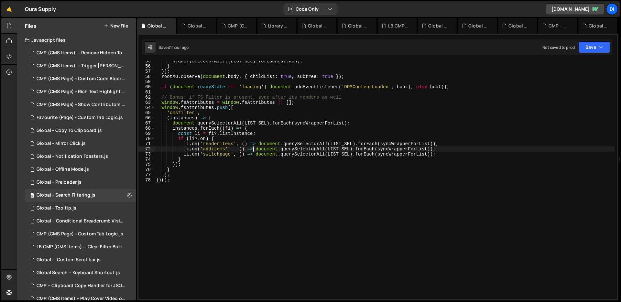
click at [253, 147] on div "n . querySelectorAll ?. ( LIST_SEL ) . forEach ( attach ) ; } }) ; rootMO . obs…" at bounding box center [385, 183] width 460 height 249
type textarea "]); })();"
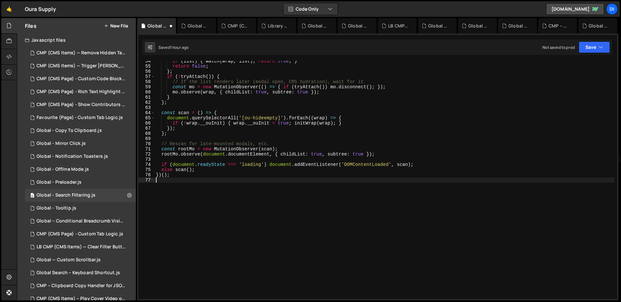
scroll to position [277, 0]
click at [253, 147] on div "if ( list ) { watch ( wrap , list ) ; return true ; } return false ; } ; if ( !…" at bounding box center [385, 183] width 460 height 249
type textarea "const rootMo = new MutationObserver(scan);"
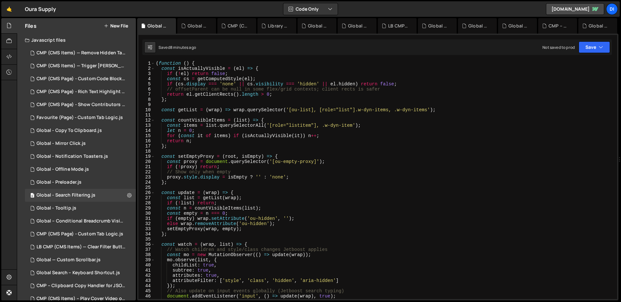
scroll to position [0, 0]
click at [252, 150] on div "( function ( ) { const isActuallyVisible = ( el ) => { if ( ! el ) return false…" at bounding box center [385, 185] width 460 height 249
type textarea "})();"
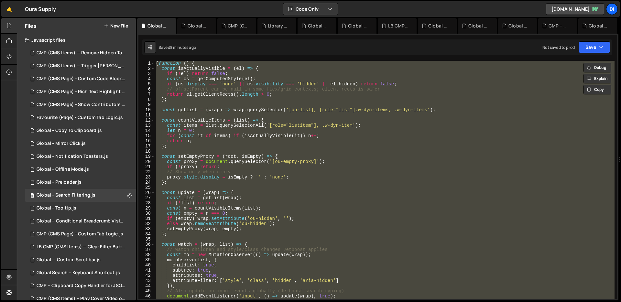
paste textarea
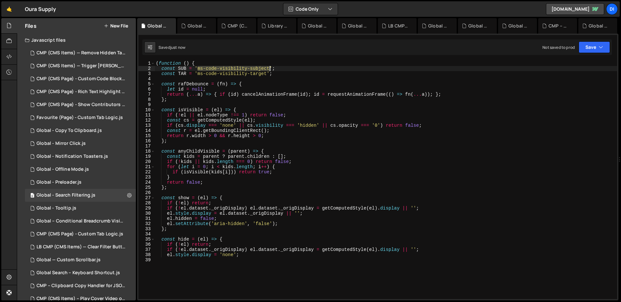
drag, startPoint x: 198, startPoint y: 68, endPoint x: 269, endPoint y: 68, distance: 70.6
click at [269, 68] on div "( function ( ) { const SUB = 'ms-code-visibility-subject' ; const TAR = 'ms-cod…" at bounding box center [386, 185] width 463 height 249
type textarea "const SUB = 'ms-code-visibility-subject';"
click at [258, 103] on div "( function ( ) { const SUB = 'ms-code-visibility-subject' ; const TAR = 'ms-cod…" at bounding box center [386, 185] width 463 height 249
type textarea "el.style.display = 'none';"
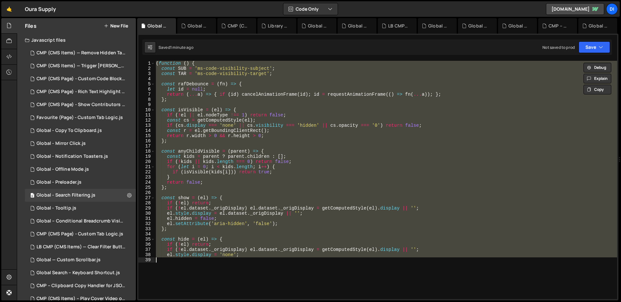
paste textarea
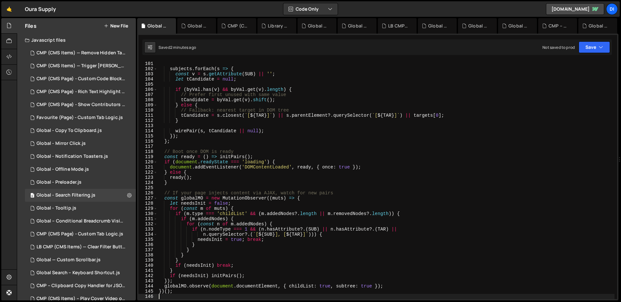
click at [279, 103] on div "}) ; subjects . forEach ( s => { const v = s . getAttribute ( SUB ) || '' ; let…" at bounding box center [386, 180] width 457 height 249
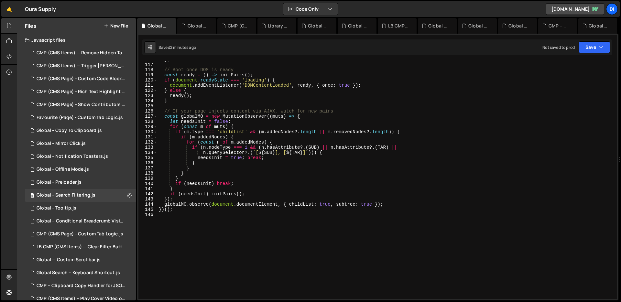
type textarea "})();"
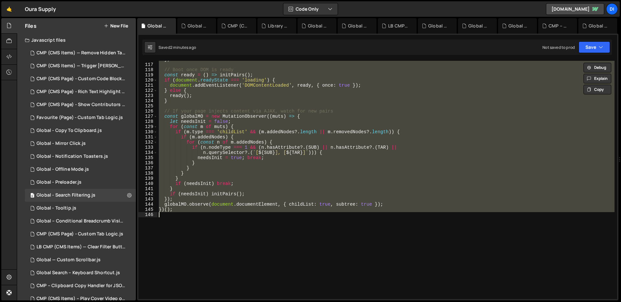
paste textarea
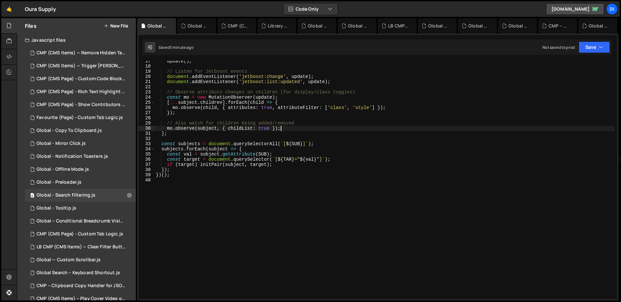
click at [294, 126] on div "update ( ) ; // Listen for Jetboost events document . addEventListener ( 'jetbo…" at bounding box center [385, 183] width 460 height 249
type textarea "})();"
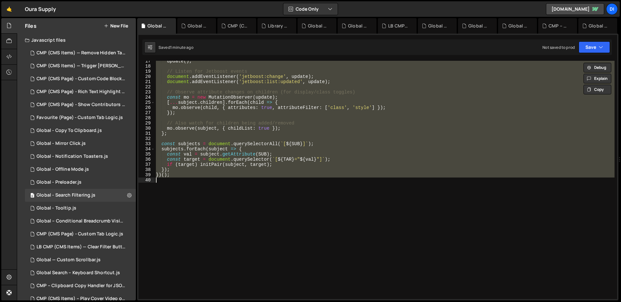
paste textarea
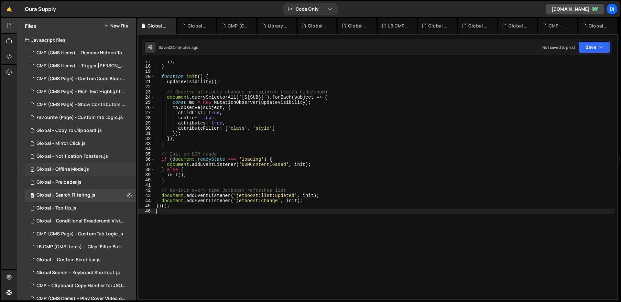
click at [94, 168] on div "0 Global - Offline Mode.js 0" at bounding box center [80, 169] width 111 height 13
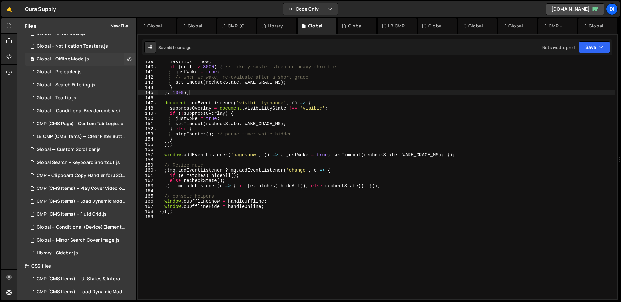
scroll to position [0, 0]
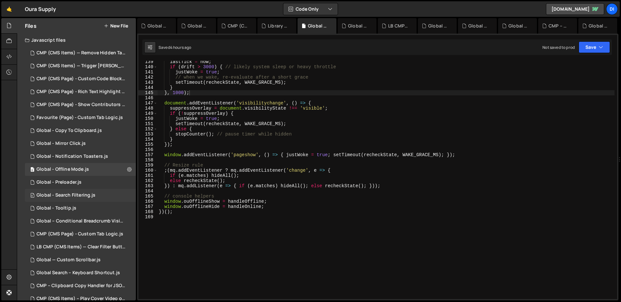
click at [81, 193] on div "Global - Search Filtering.js" at bounding box center [66, 196] width 59 height 6
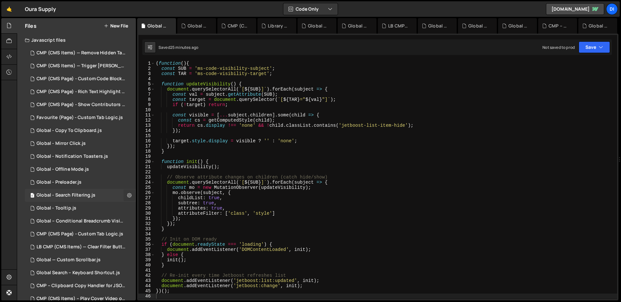
click at [124, 196] on button at bounding box center [130, 196] width 12 height 12
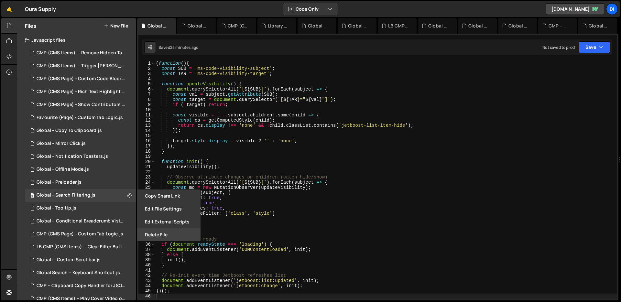
click at [156, 233] on button "Delete File" at bounding box center [168, 234] width 63 height 13
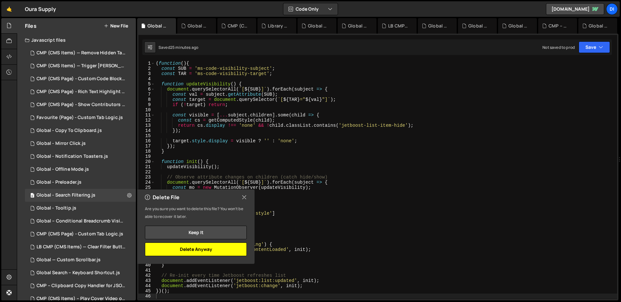
click at [186, 248] on button "Delete Anyway" at bounding box center [196, 250] width 102 height 14
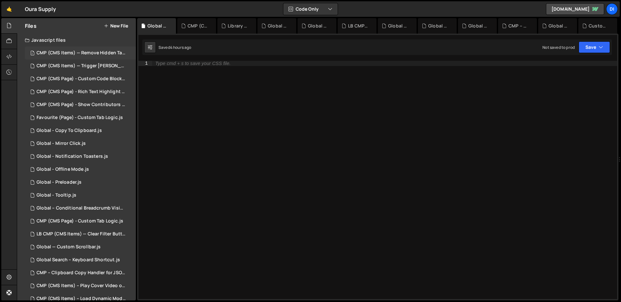
click at [67, 56] on div "1 CMP (CMS Items) — Remove Hidden Tags on Load.js 0" at bounding box center [81, 53] width 113 height 13
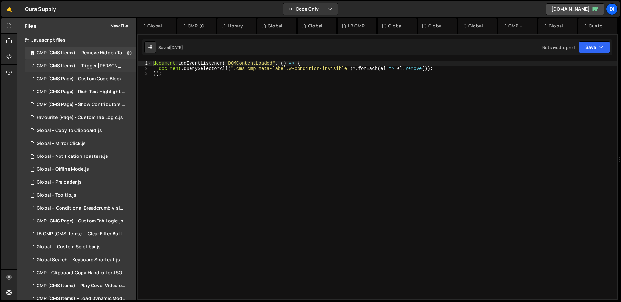
click at [90, 63] on div "CMP (CMS Items) — Trigger [PERSON_NAME] on Save.js" at bounding box center [81, 66] width 89 height 6
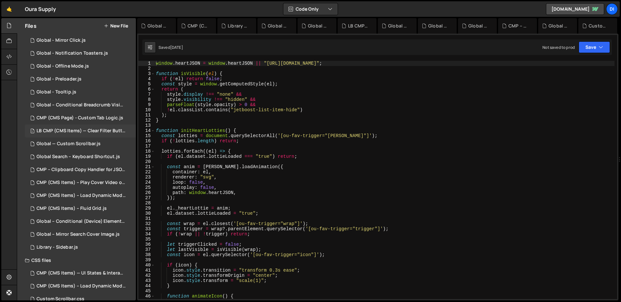
scroll to position [105, 0]
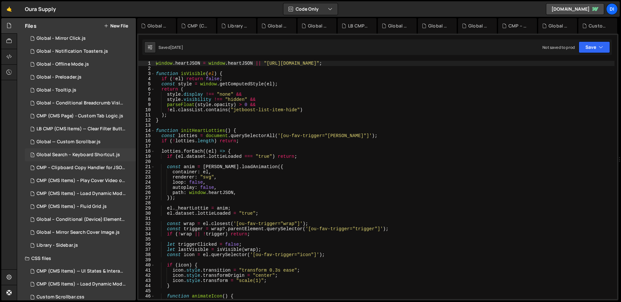
click at [79, 159] on div "1 Global Search – Keyboard Shortcut.js 0" at bounding box center [80, 155] width 111 height 13
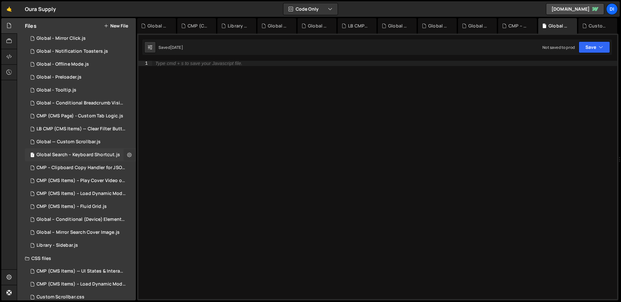
click at [124, 154] on button at bounding box center [130, 155] width 12 height 12
type input "Global Search – Keyboard Shortcut"
radio input "true"
checkbox input "true"
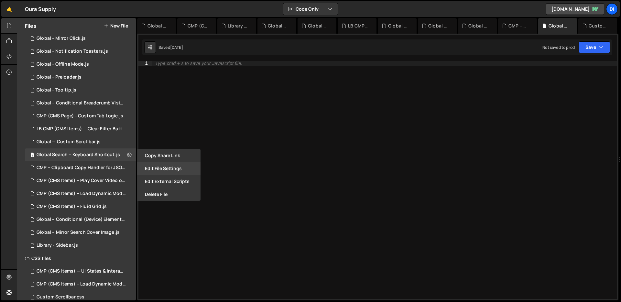
click at [146, 166] on button "Edit File Settings" at bounding box center [168, 168] width 63 height 13
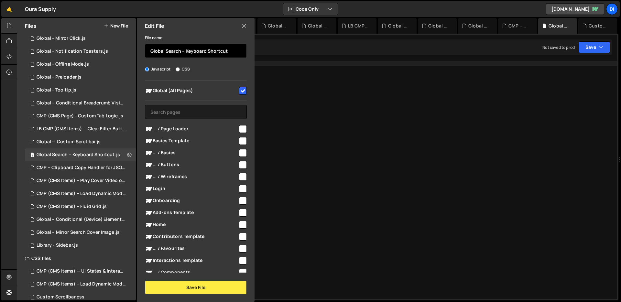
click at [176, 53] on input "Global Search – Keyboard Shortcut" at bounding box center [196, 51] width 102 height 14
paste input "Search"
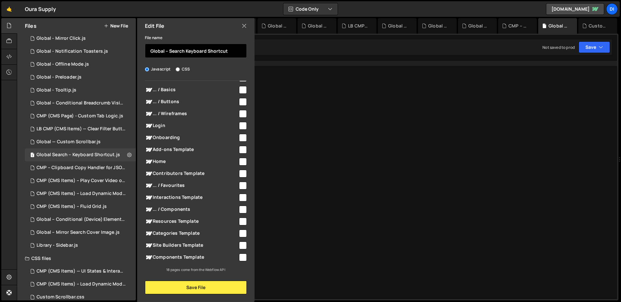
scroll to position [0, 0]
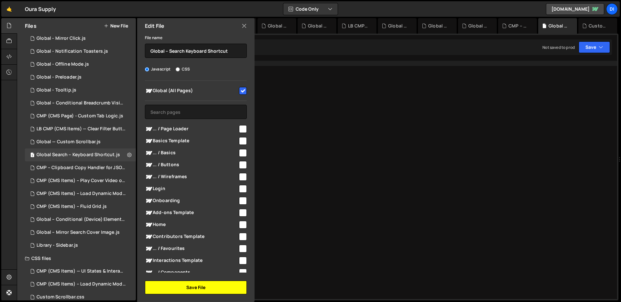
click at [205, 290] on button "Save File" at bounding box center [196, 288] width 102 height 14
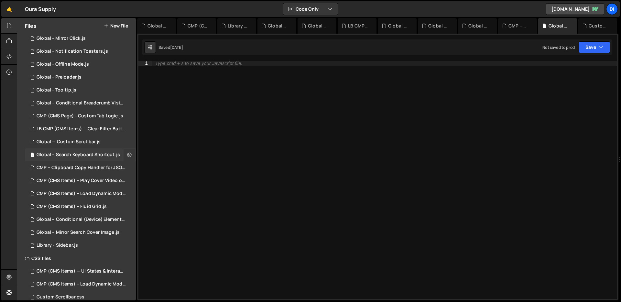
click at [127, 155] on icon at bounding box center [129, 155] width 5 height 6
type input "Global – Search Keyboard Shortcut"
radio input "true"
checkbox input "true"
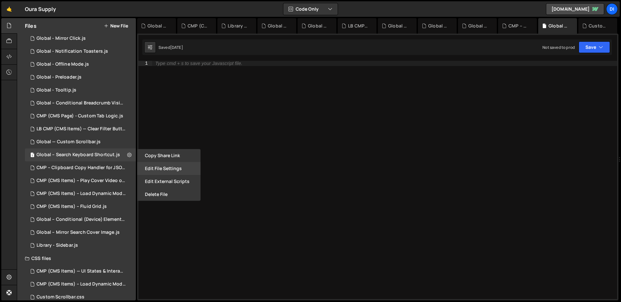
click at [155, 168] on button "Edit File Settings" at bounding box center [168, 168] width 63 height 13
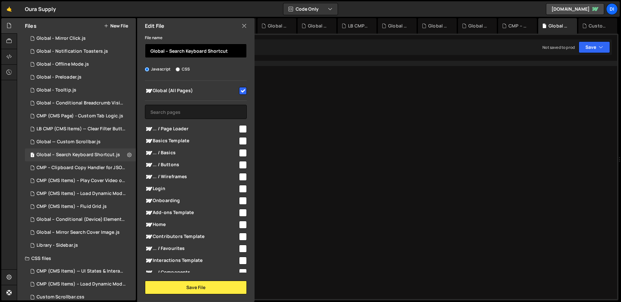
drag, startPoint x: 184, startPoint y: 50, endPoint x: 239, endPoint y: 54, distance: 55.4
click at [239, 54] on input "Global – Search Keyboard Shortcut" at bounding box center [196, 51] width 102 height 14
type input "Global – Search Modal"
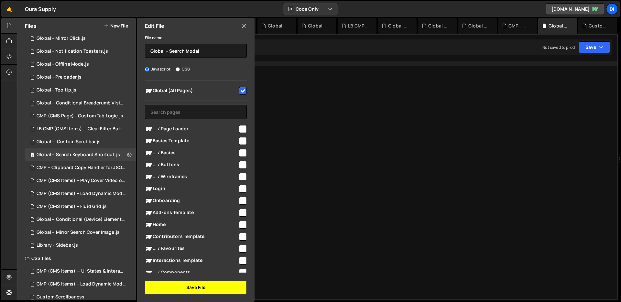
click at [193, 284] on button "Save File" at bounding box center [196, 288] width 102 height 14
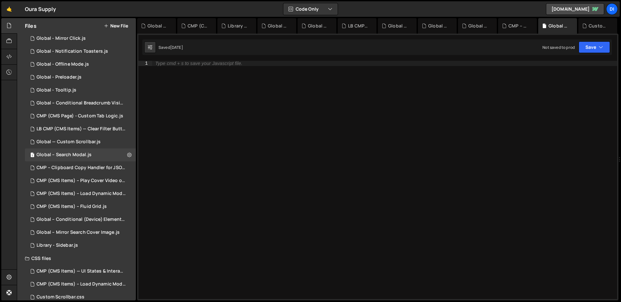
click at [250, 108] on div "Type cmd + s to save your Javascript file." at bounding box center [384, 185] width 465 height 249
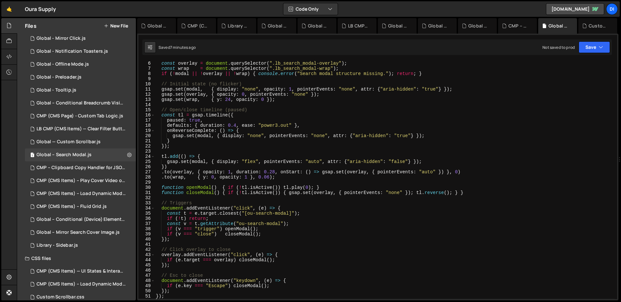
scroll to position [148, 0]
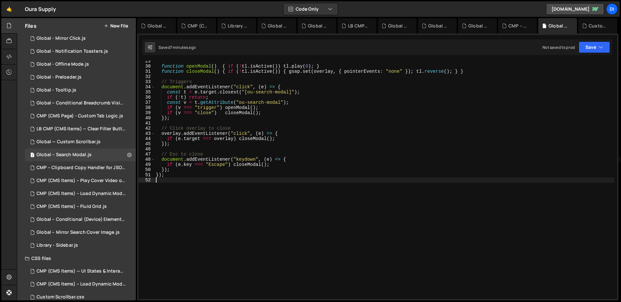
click at [250, 122] on div "function openModal ( ) { if ( ! tl . isActive ( )) tl . play ( 0 ) ; } function…" at bounding box center [385, 183] width 460 height 249
type textarea "});"
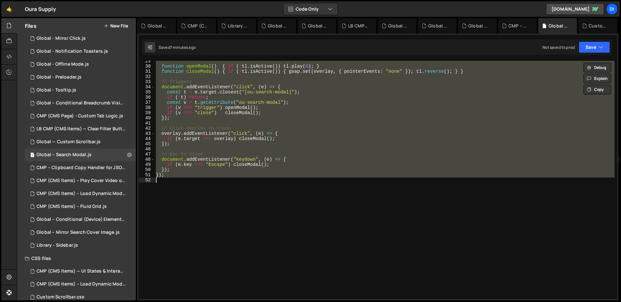
paste textarea
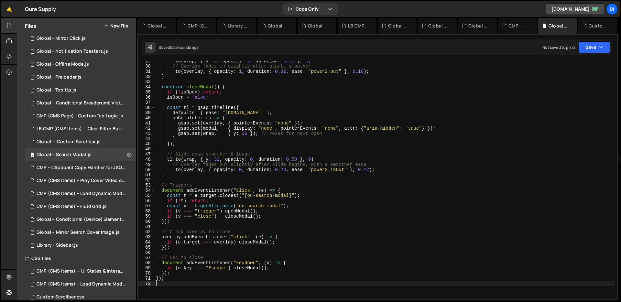
click at [285, 103] on div ". to ( wrap , { y : 0 , opacity : 1 , duration : 0.55 } , 0 ) // Overlay fades …" at bounding box center [385, 183] width 460 height 249
type textarea "});"
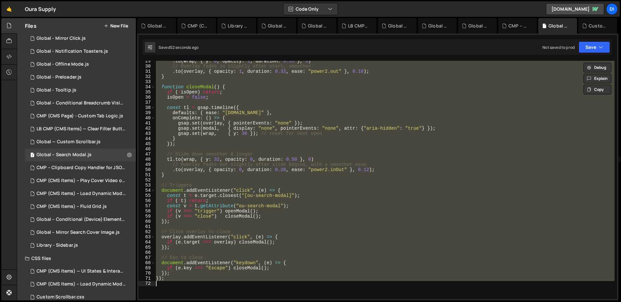
paste textarea
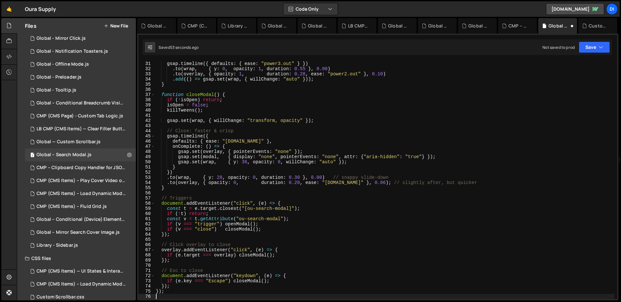
scroll to position [155, 0]
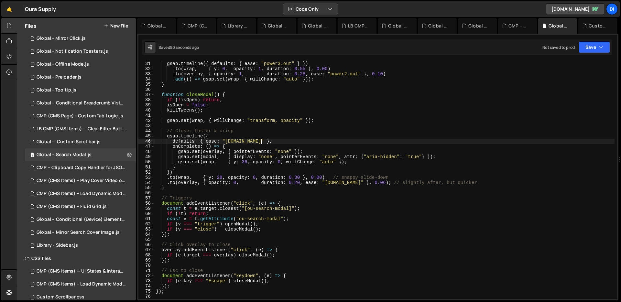
click at [281, 143] on div "// Open: smooth & premium gsap . timeline ({ defaults : { ease : "power3.out" }…" at bounding box center [385, 180] width 460 height 249
type textarea "});"
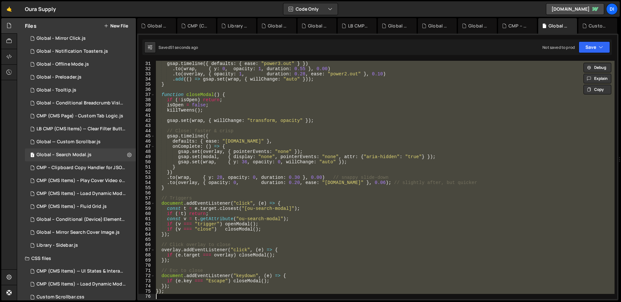
paste textarea
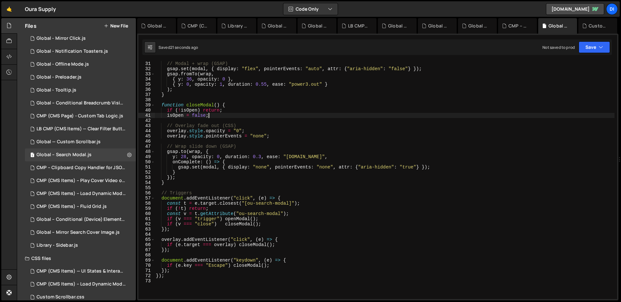
click at [268, 114] on div "// Modal + wrap (GSAP) gsap . set ( modal , { display : "flex" , pointerEvents …" at bounding box center [385, 180] width 460 height 249
type textarea "});"
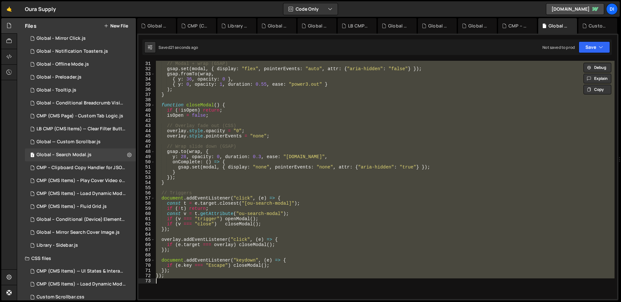
paste textarea
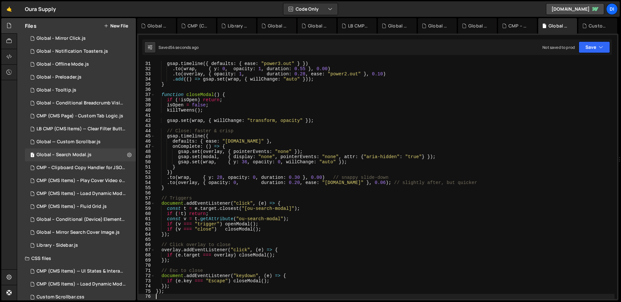
click at [233, 103] on div "// Open: smooth & premium gsap . timeline ({ defaults : { ease : "power3.out" }…" at bounding box center [385, 180] width 460 height 249
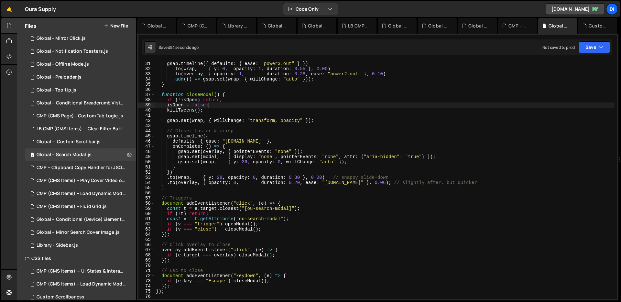
type textarea "});"
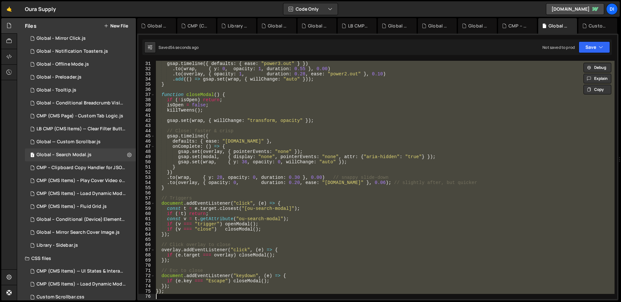
paste textarea
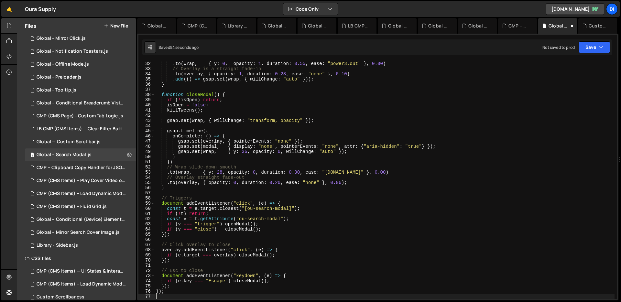
scroll to position [160, 0]
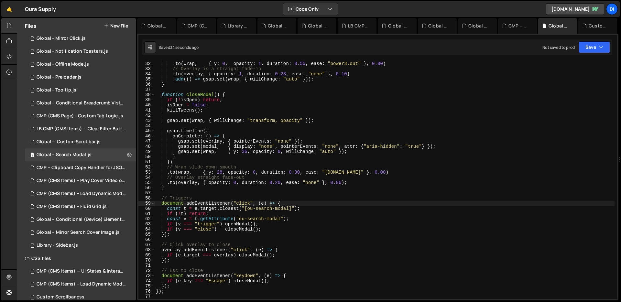
click at [271, 206] on div "// Wrap uses smooth easing . to ( wrap , { y : 0 , opacity : 1 , duration : 0.5…" at bounding box center [385, 180] width 460 height 249
type textarea "});"
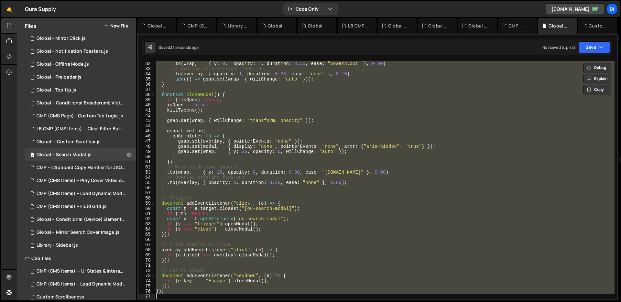
paste textarea
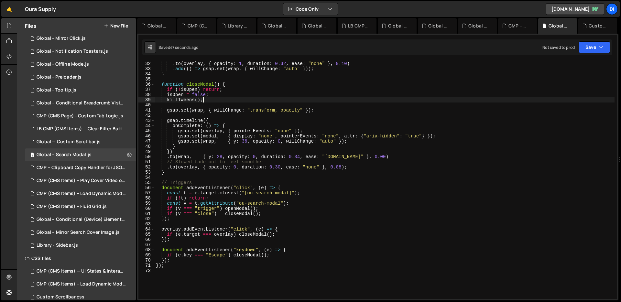
click at [264, 100] on div ". to ( wrap , { y : 0 , opacity : 1 , duration : 0.55 , ease : "power3.out" } ,…" at bounding box center [385, 180] width 460 height 249
type textarea "});"
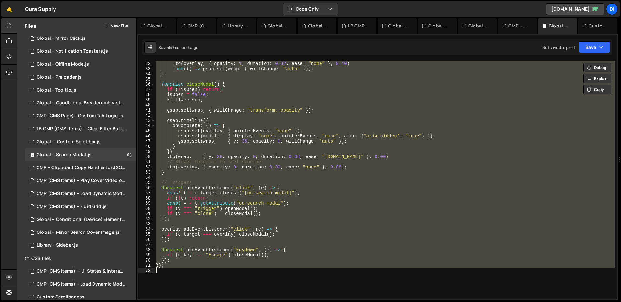
paste textarea
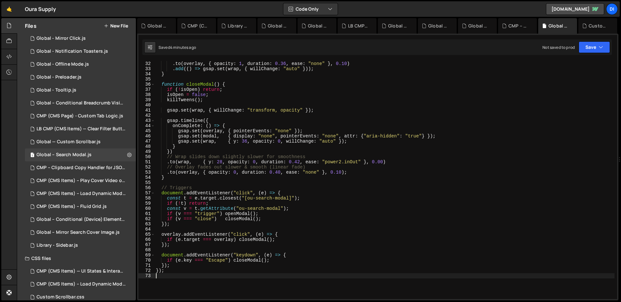
click at [263, 105] on div ". to ( wrap , { y : 0 , opacity : 1 , duration : 0.55 , ease : "power3.out" } ,…" at bounding box center [385, 180] width 460 height 249
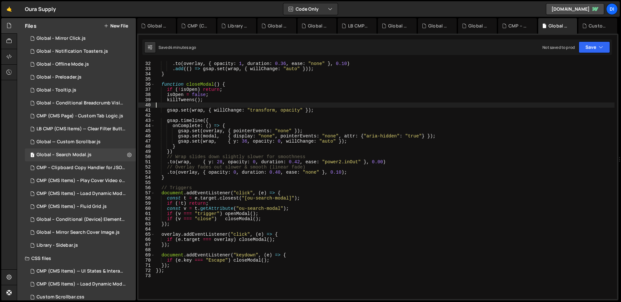
type textarea "});"
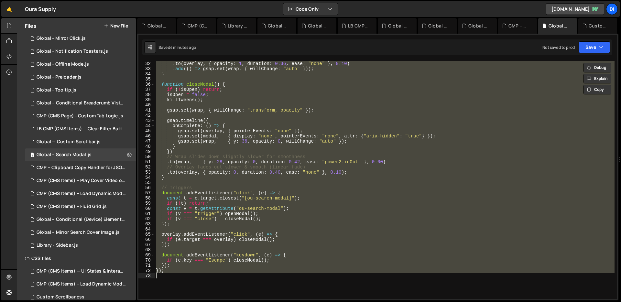
paste textarea
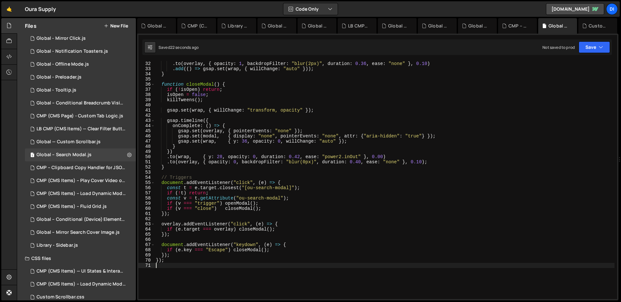
click at [264, 95] on div ". to ( wrap , { y : 0 , opacity : 1 , duration : 0.55 , ease : "power3.out" } ,…" at bounding box center [385, 180] width 460 height 249
type textarea "});"
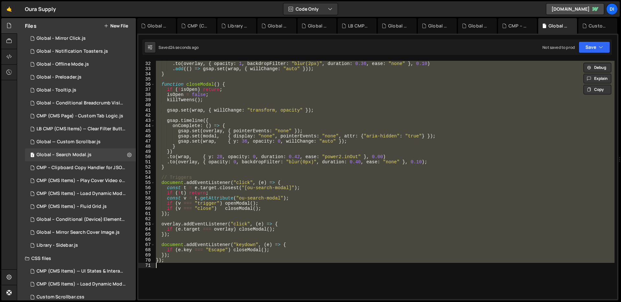
paste textarea
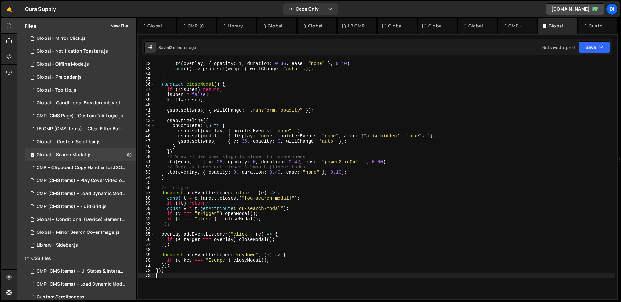
click at [290, 126] on div ". to ( wrap , { y : 0 , opacity : 1 , duration : 0.55 , ease : "power3.out" } ,…" at bounding box center [385, 180] width 460 height 249
type textarea "});"
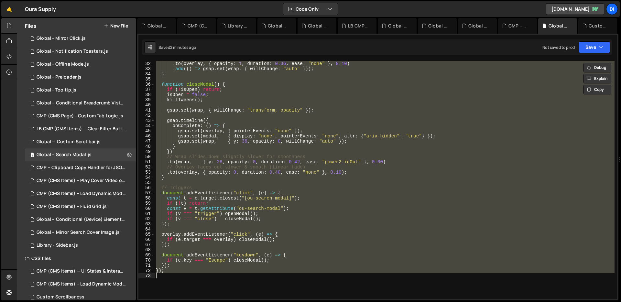
paste textarea
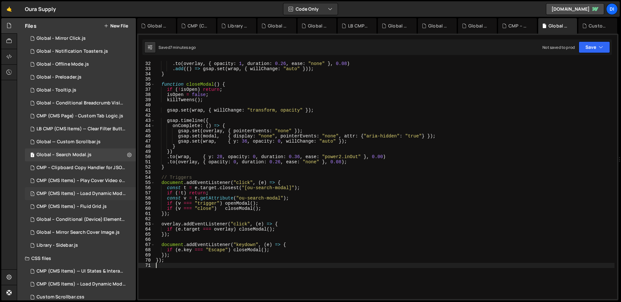
click at [95, 195] on div "CMP (CMS Items) – Load Dynamic Modal (AJAX).js" at bounding box center [81, 194] width 89 height 6
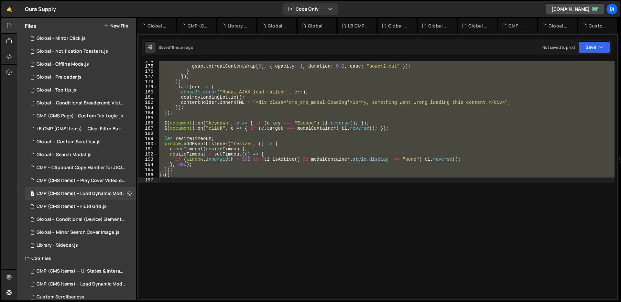
click at [295, 158] on div "gsap . to ( realContentWrap [ 0 ] , { opacity : 1 , duration : 0.2 , ease : "po…" at bounding box center [386, 180] width 457 height 239
click at [240, 109] on div "gsap . to ( realContentWrap [ 0 ] , { opacity : 1 , duration : 0.2 , ease : "po…" at bounding box center [386, 180] width 457 height 239
type textarea "})();"
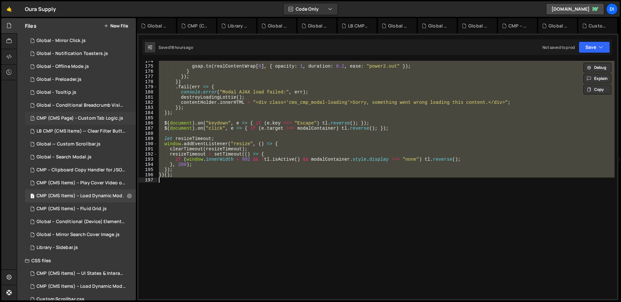
scroll to position [102, 0]
click at [76, 153] on div "1 Global – Search Modal.js 0" at bounding box center [80, 157] width 111 height 13
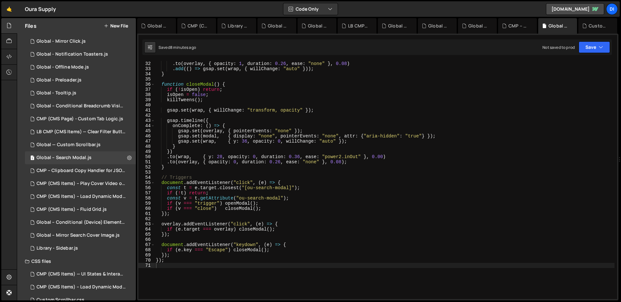
click at [247, 119] on div ". to ( wrap , { y : 0 , opacity : 1 , duration : 0.50 , ease : "power3.out" } ,…" at bounding box center [385, 180] width 460 height 249
type textarea "});"
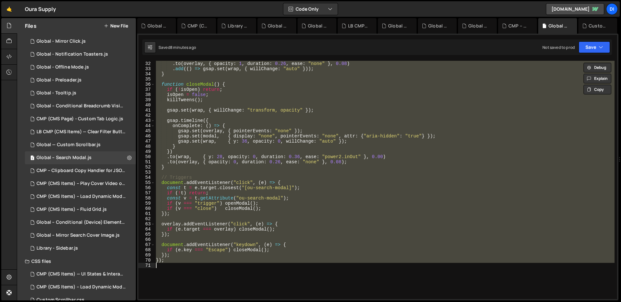
paste textarea
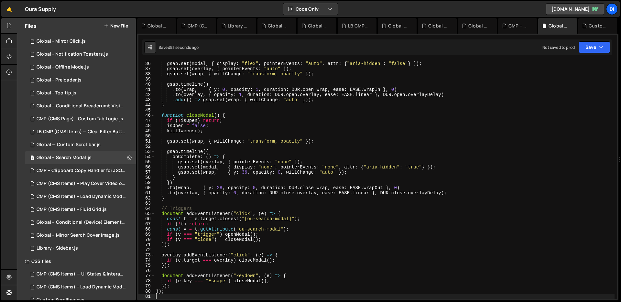
click at [244, 107] on div "gsap . set ( modal , { display : "flex" , pointerEvents : "auto" , attr : { "ar…" at bounding box center [385, 180] width 460 height 249
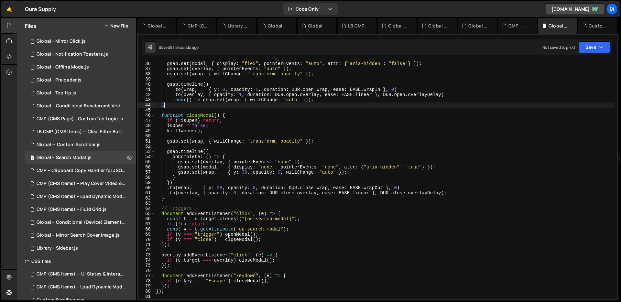
type textarea "});"
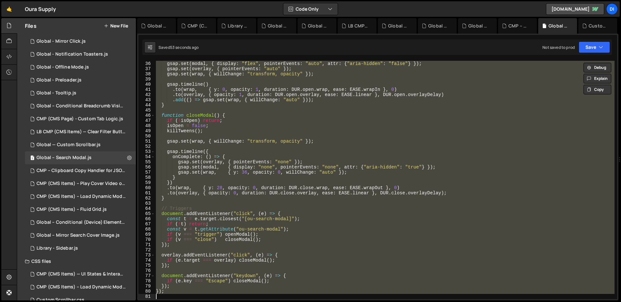
paste textarea
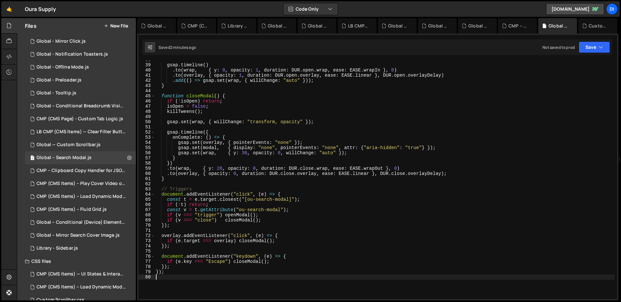
scroll to position [225, 0]
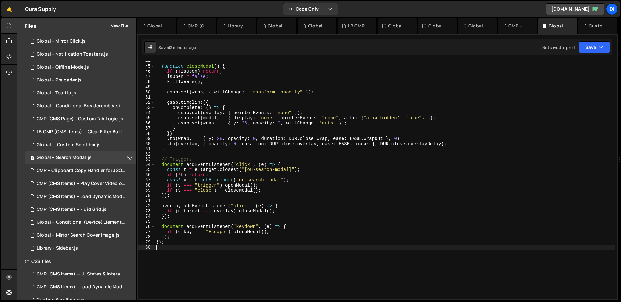
click at [317, 165] on div "function closeModal ( ) { if ( ! isOpen ) return ; isOpen = false ; killTweens …" at bounding box center [385, 183] width 460 height 249
type textarea "});"
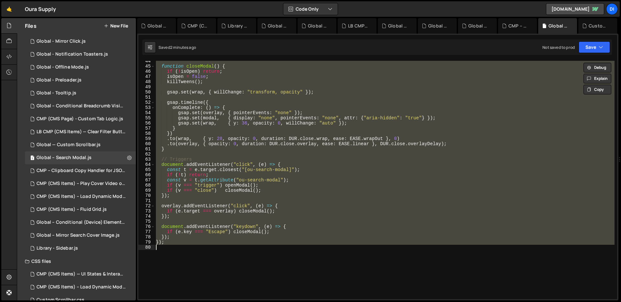
paste textarea
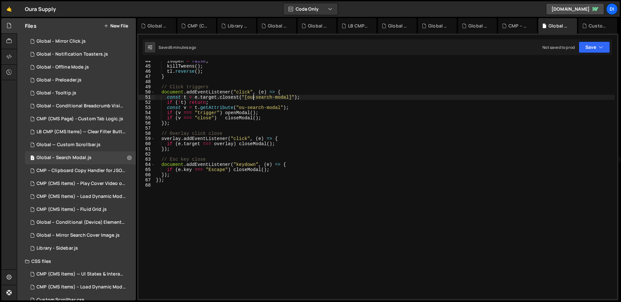
click at [252, 99] on div "isOpen = false ; killTweens ( ) ; tl . reverse ( ) ; } // Click triggers docume…" at bounding box center [385, 183] width 460 height 249
type textarea "});"
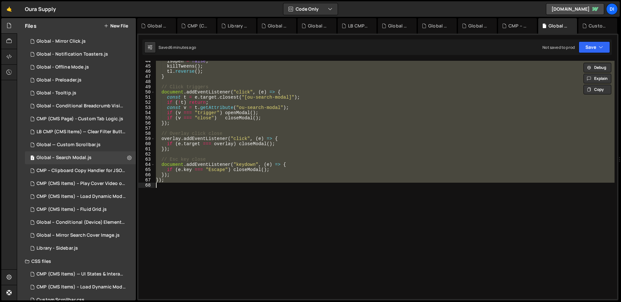
paste textarea
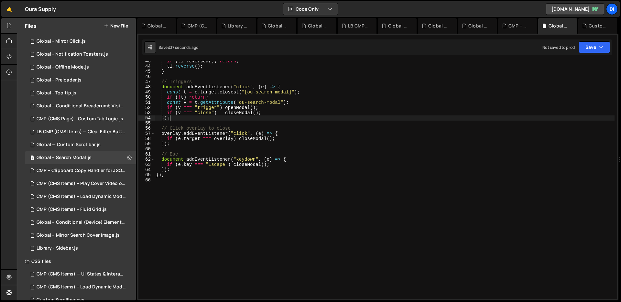
click at [239, 118] on div "if ( tl . reversed ( )) return ; tl . reverse ( ) ; } // Triggers document . ad…" at bounding box center [385, 183] width 460 height 249
type textarea "});"
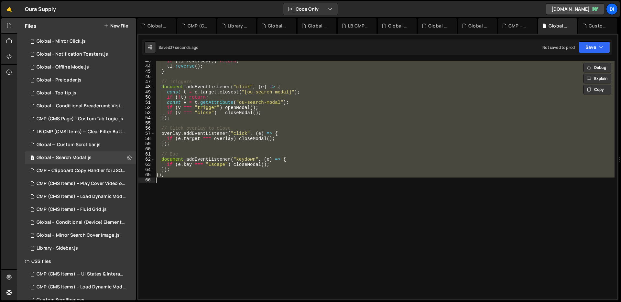
paste textarea
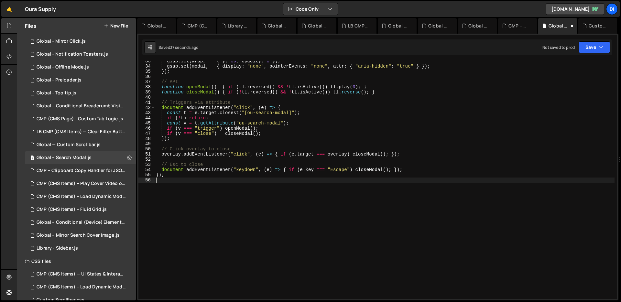
scroll to position [168, 0]
click at [197, 133] on div "gsap . set ( wrap , { y : 36 , opacity : 0 }) ; gsap . set ( modal , { display …" at bounding box center [385, 183] width 460 height 249
type textarea "});"
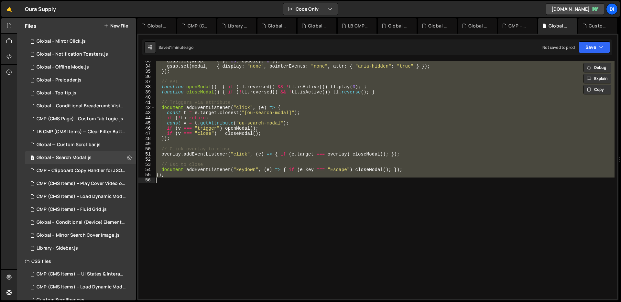
paste textarea
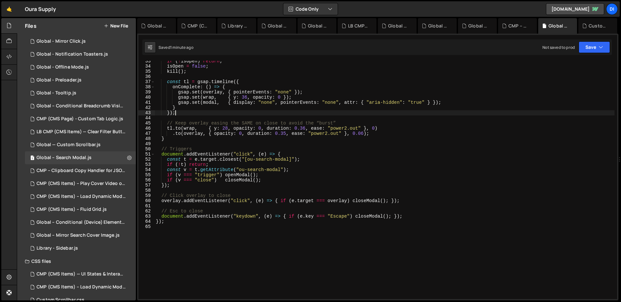
click at [251, 111] on div "if ( ! isOpen ) return ; isOpen = false ; kill ( ) ; const tl = gsap . timeline…" at bounding box center [385, 183] width 460 height 249
type textarea "});"
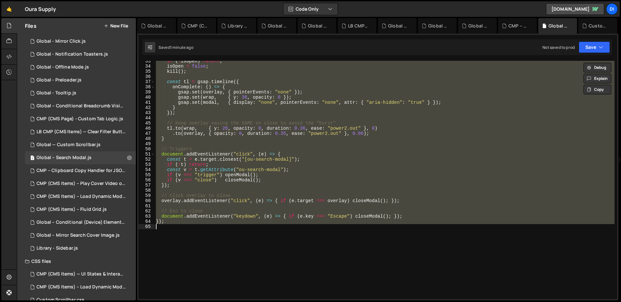
paste textarea
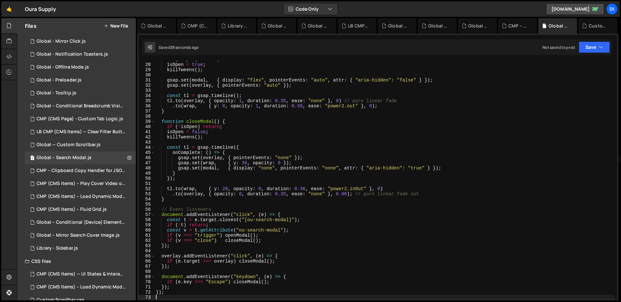
scroll to position [142, 0]
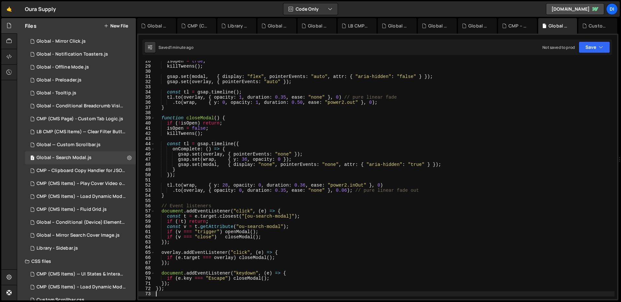
click at [284, 225] on div "isOpen = true ; killTweens ( ) ; gsap . set ( modal , { display : "flex" , poin…" at bounding box center [385, 183] width 460 height 249
type textarea "});"
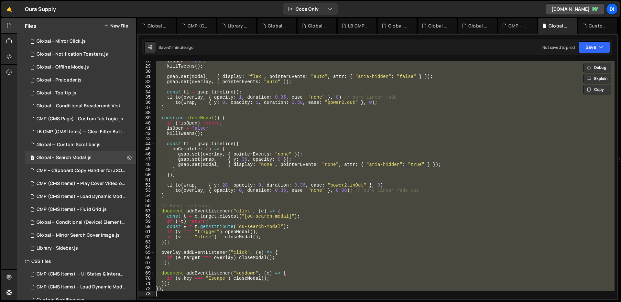
paste textarea
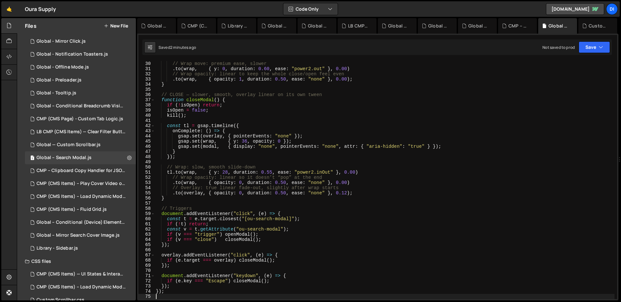
click at [273, 159] on div "tl . to ( overlay , { opacity : 1 , duration : 0.50 , ease : "none" } , 0.10 ) …" at bounding box center [385, 180] width 460 height 249
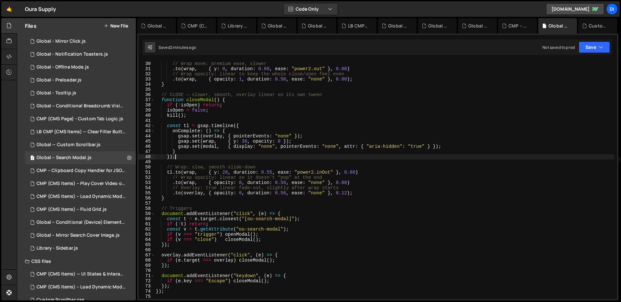
type textarea "});"
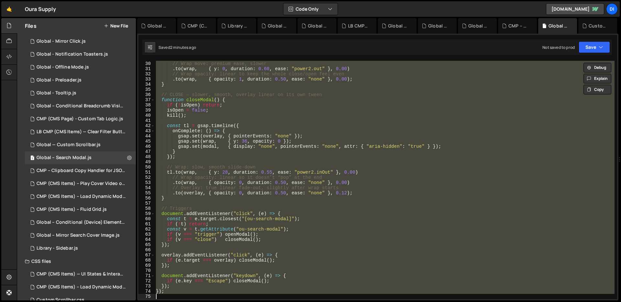
paste textarea
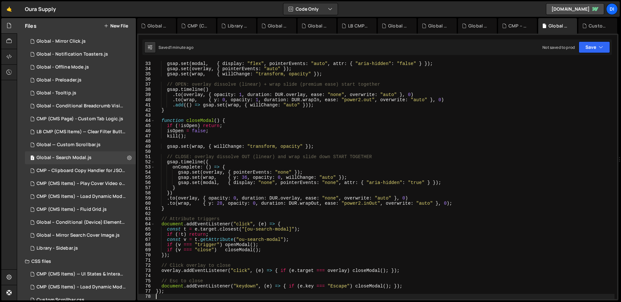
click at [251, 128] on div "gsap . set ( modal , { display : "flex" , pointerEvents : "auto" , attr : { "ar…" at bounding box center [385, 180] width 460 height 249
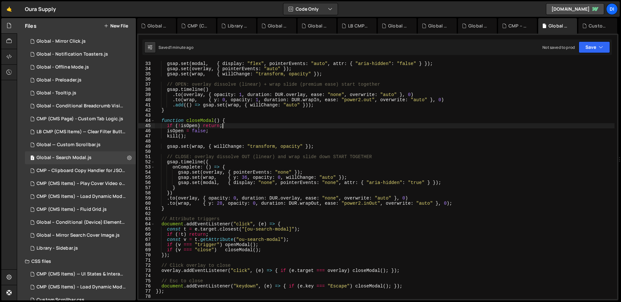
type textarea "});"
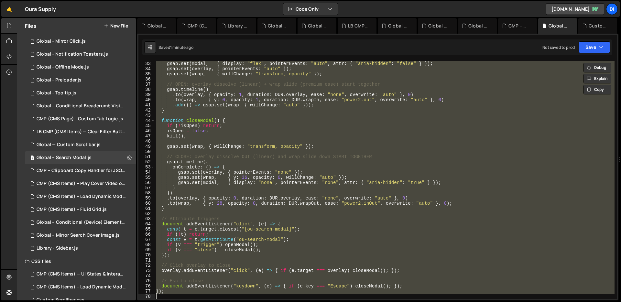
paste textarea
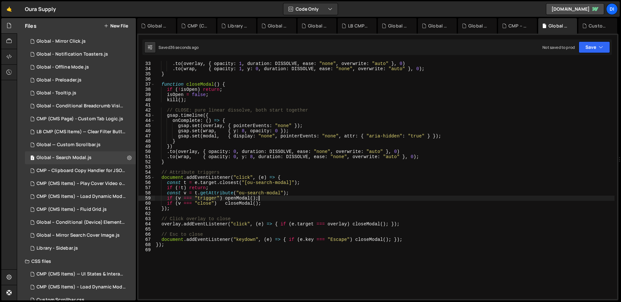
click at [340, 196] on div "gsap . timeline ( ) . to ( overlay , { opacity : 1 , duration : DISSOLVE , ease…" at bounding box center [385, 180] width 460 height 249
type textarea "});"
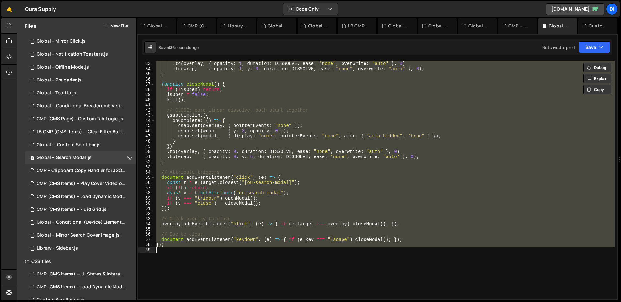
paste textarea
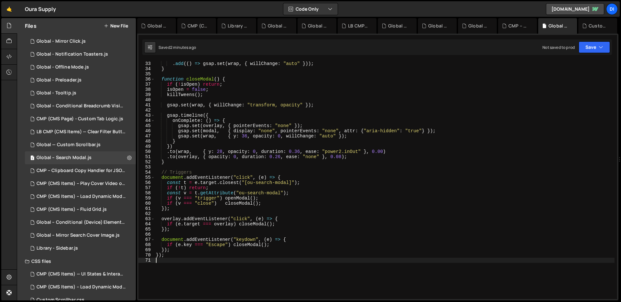
click at [243, 150] on div ". to ( overlay , { opacity : 1 , duration : 0.26 , ease : "none" } , 0.08 ) . a…" at bounding box center [385, 180] width 460 height 249
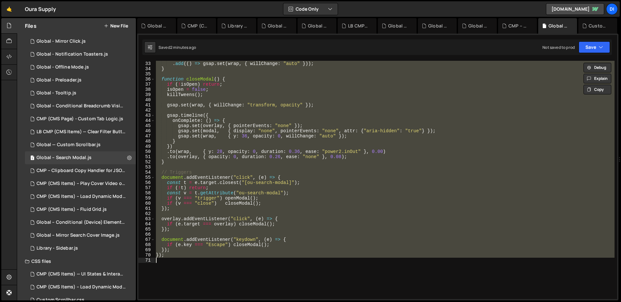
click at [247, 128] on div ". to ( overlay , { opacity : 1 , duration : 0.26 , ease : "none" } , 0.08 ) . a…" at bounding box center [385, 180] width 460 height 239
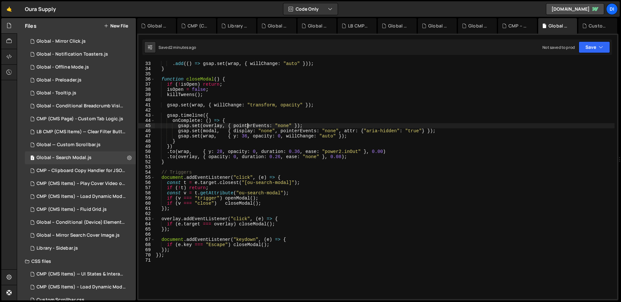
type textarea "});"
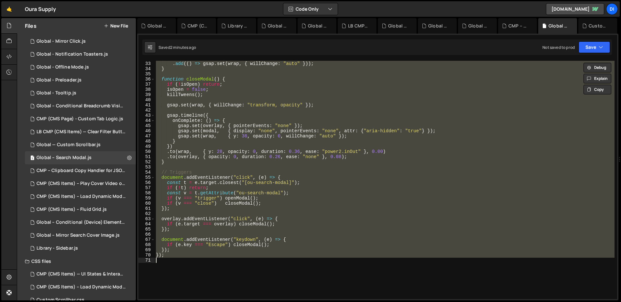
paste textarea
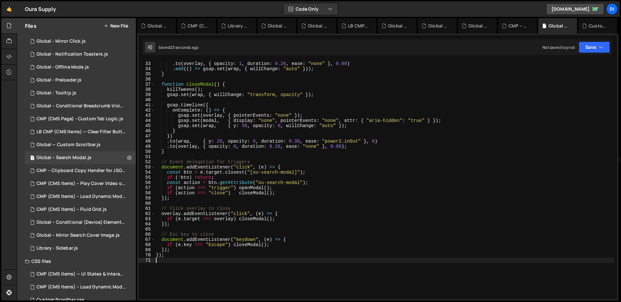
click at [262, 121] on div ". to ( wrap , { y : 0 , opacity : 1 , duration : 0.50 , ease : "power3.out" } ,…" at bounding box center [385, 180] width 460 height 249
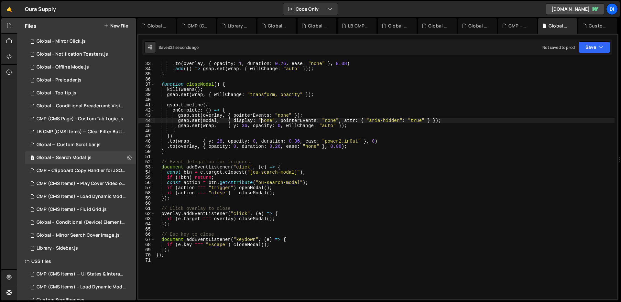
type textarea "});"
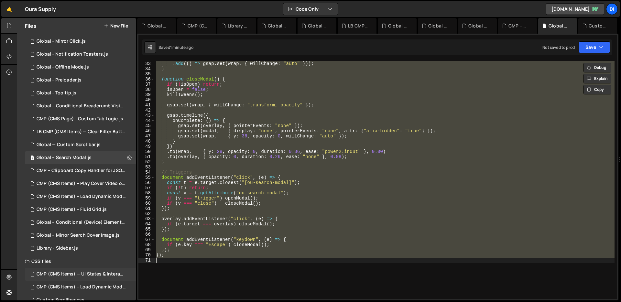
scroll to position [154, 0]
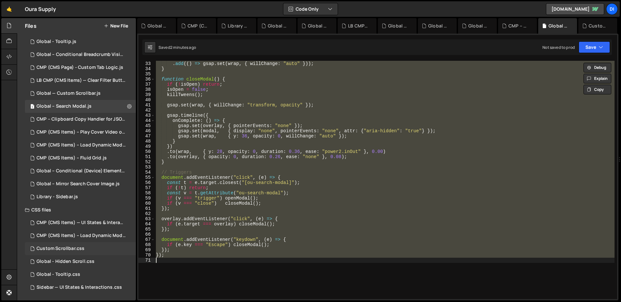
click at [96, 246] on div "Custom Scrollbar.css 0" at bounding box center [80, 248] width 111 height 13
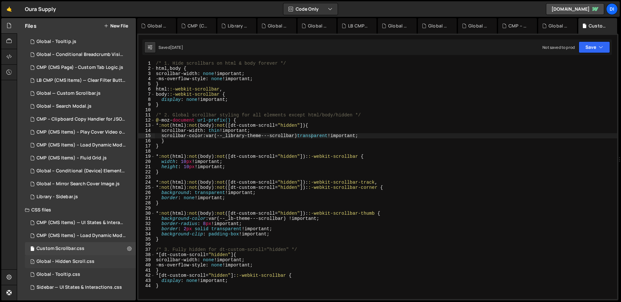
click at [87, 266] on div "1 Global - Hidden Scroll.css 0" at bounding box center [80, 261] width 111 height 13
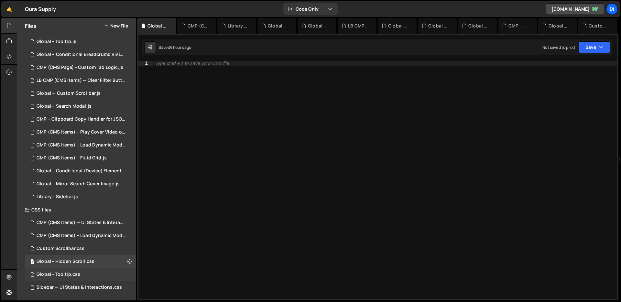
click at [83, 280] on div "1 Global - Tooltip.css 0" at bounding box center [80, 274] width 111 height 13
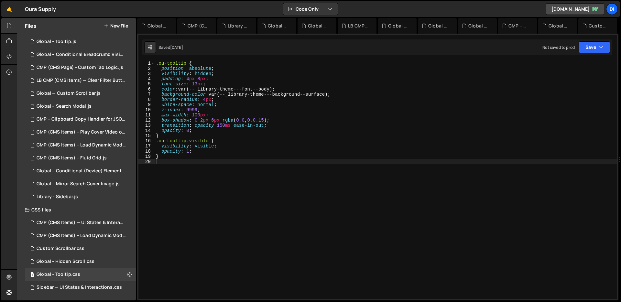
click at [123, 29] on div "Files New File" at bounding box center [76, 26] width 119 height 16
click at [123, 27] on button "New File" at bounding box center [116, 25] width 24 height 5
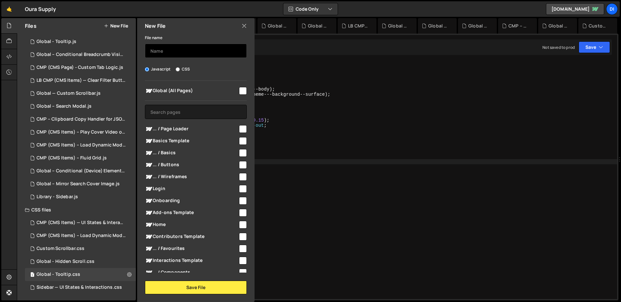
click at [217, 48] on input "text" at bounding box center [196, 51] width 102 height 14
type input "Global - Search"
click at [241, 90] on input "checkbox" at bounding box center [243, 91] width 8 height 8
checkbox input "true"
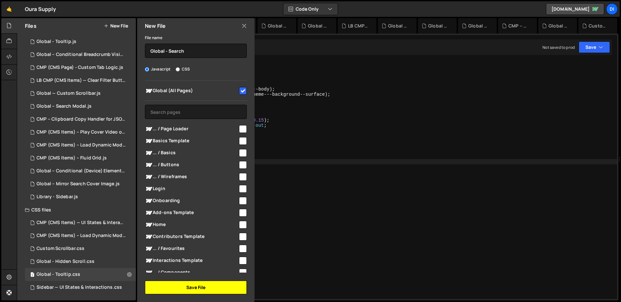
click at [184, 285] on button "Save File" at bounding box center [196, 288] width 102 height 14
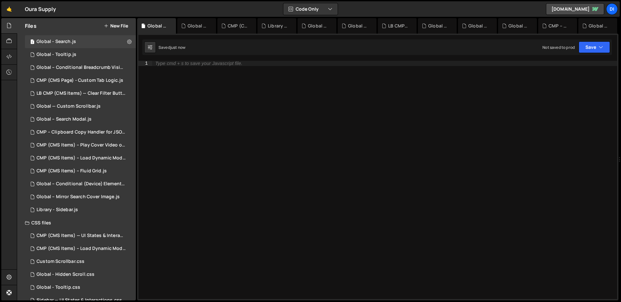
scroll to position [167, 0]
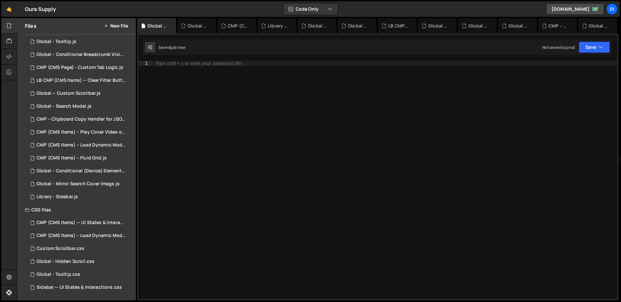
click at [282, 178] on div "Type cmd + s to save your Javascript file." at bounding box center [384, 185] width 465 height 249
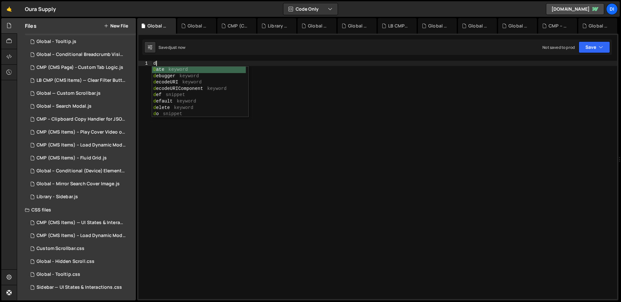
click at [268, 195] on div "d" at bounding box center [384, 185] width 465 height 249
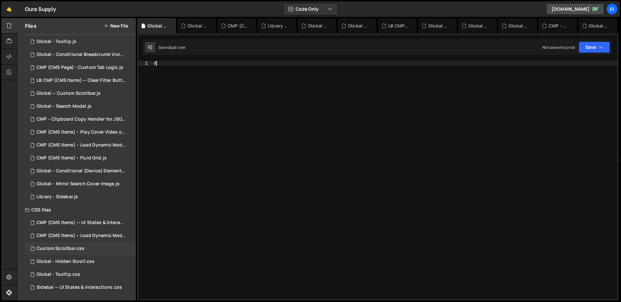
type textarea "d"
click at [73, 249] on div "Custom Scrollbar.css" at bounding box center [61, 249] width 48 height 6
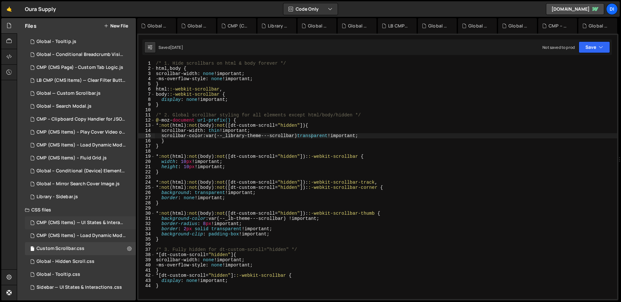
click at [88, 226] on div "CMP (CMS Items) — UI States & Interactions.css 0" at bounding box center [81, 223] width 113 height 13
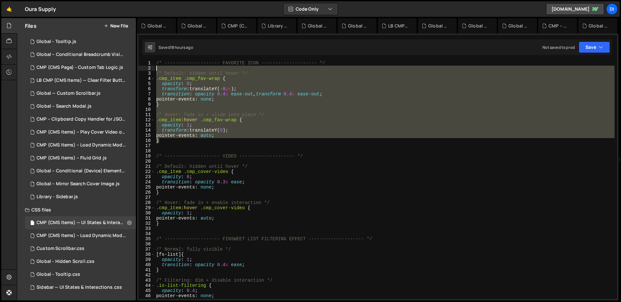
scroll to position [0, 0]
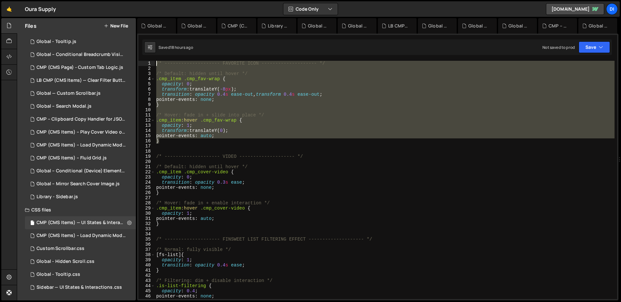
drag, startPoint x: 163, startPoint y: 142, endPoint x: 149, endPoint y: 61, distance: 82.5
click at [149, 61] on div "} 1 2 3 4 5 6 7 8 9 10 11 12 13 14 15 16 17 18 19 20 21 22 23 24 25 26 27 28 29…" at bounding box center [378, 180] width 479 height 239
click at [263, 187] on div "/* -------------------- FAVORITE ICON -------------------- */ /* Default: hidde…" at bounding box center [385, 185] width 460 height 249
type textarea "pointer-events: none;"
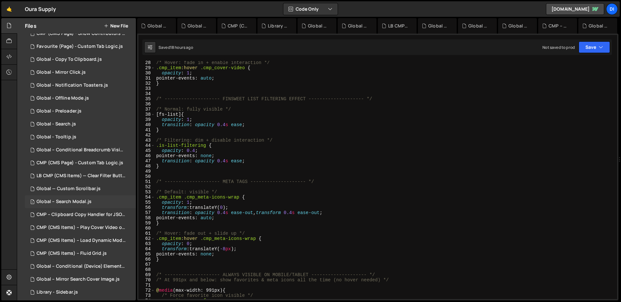
scroll to position [96, 0]
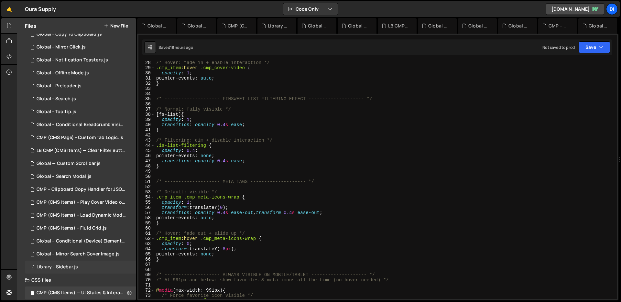
click at [73, 264] on div "Library - Sidebar.js" at bounding box center [57, 267] width 41 height 6
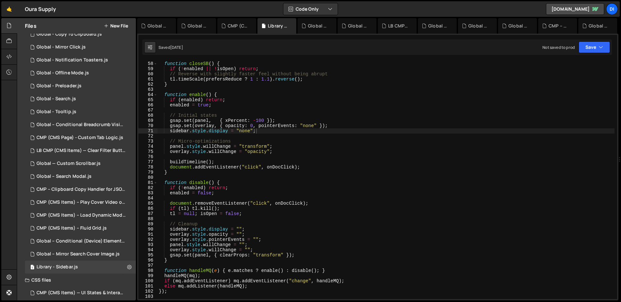
type textarea "function disable() {"
click at [294, 182] on div "function closeSB ( ) { if ( ! enabled || ! isOpen ) return ; // Reverse with sl…" at bounding box center [386, 180] width 457 height 249
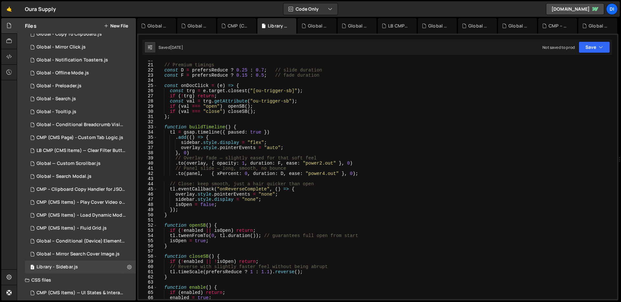
scroll to position [0, 0]
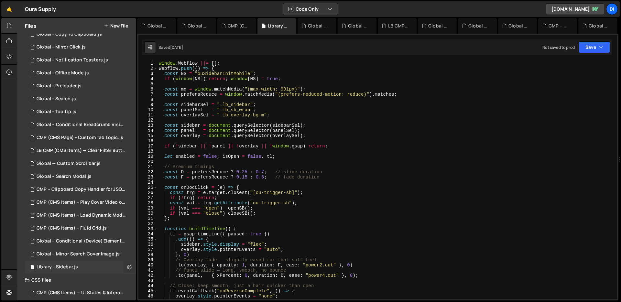
click at [127, 270] on button at bounding box center [130, 268] width 12 height 12
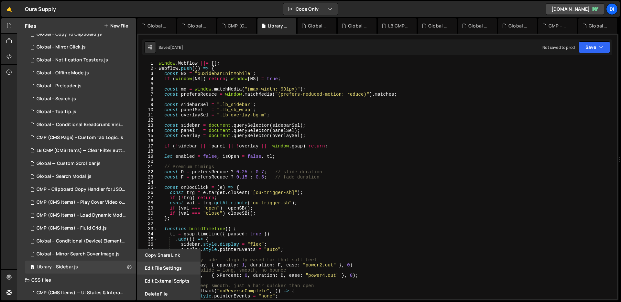
click at [169, 272] on button "Edit File Settings" at bounding box center [168, 268] width 63 height 13
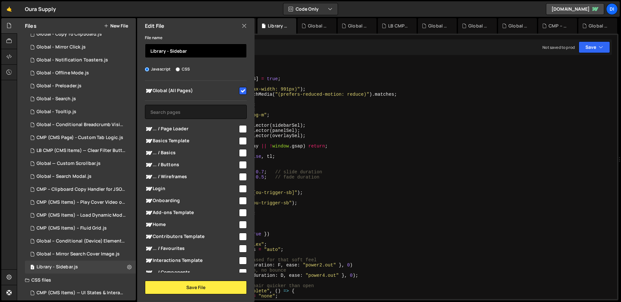
click at [215, 52] on input "Library - Sidebar" at bounding box center [196, 51] width 102 height 14
type input "Library - Sidebar Mobile"
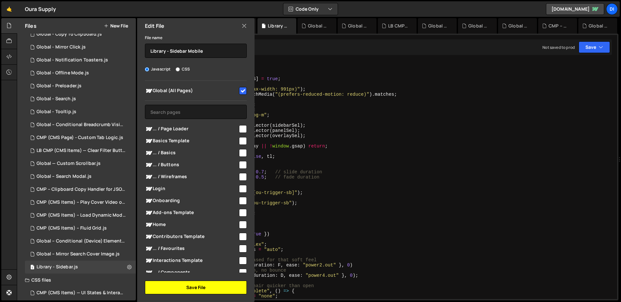
click at [207, 290] on button "Save File" at bounding box center [196, 288] width 102 height 14
type textarea "const val = trg.getAttribute("ou-trigger-sb");"
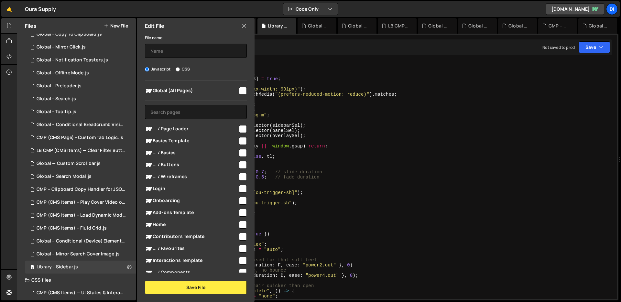
click at [255, 202] on div "window . Webflow ||= [ ] ; Webflow . push (( ) => { const NS = "ouSidebarInitMo…" at bounding box center [386, 185] width 457 height 249
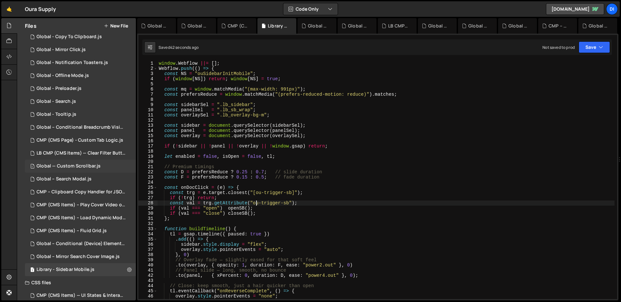
scroll to position [167, 0]
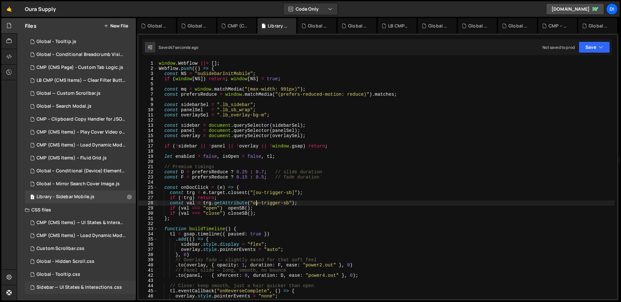
click at [87, 294] on div "Sidebar — UI States & Interactions.css 0" at bounding box center [80, 287] width 111 height 13
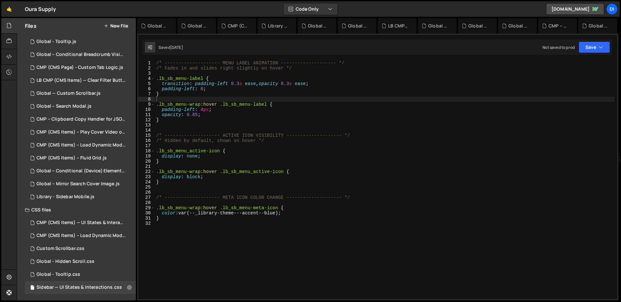
click at [195, 95] on div "/* -------------------- MENU LABEL ANIMATION -------------------- */ /* Fades i…" at bounding box center [385, 185] width 460 height 249
click at [195, 83] on div "/* -------------------- MENU LABEL ANIMATION -------------------- */ /* Fades i…" at bounding box center [385, 185] width 460 height 249
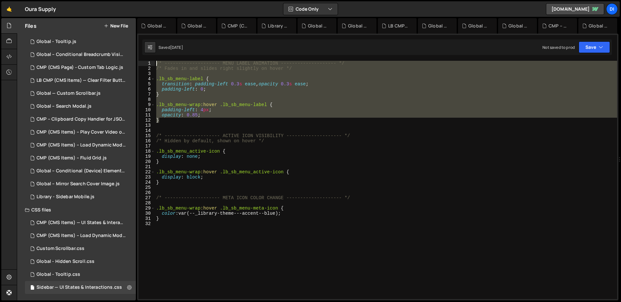
drag, startPoint x: 169, startPoint y: 120, endPoint x: 152, endPoint y: 61, distance: 60.9
click at [152, 61] on div "transition: padding-left 0.3s ease, opacity 0.3s ease; 1 2 3 4 5 6 7 8 9 10 11 …" at bounding box center [378, 180] width 479 height 239
type textarea "/* -------------------- MENU LABEL ANIMATION -------------------- */ /* Fades i…"
click at [73, 262] on div "Global - Hidden Scroll.css" at bounding box center [66, 262] width 58 height 6
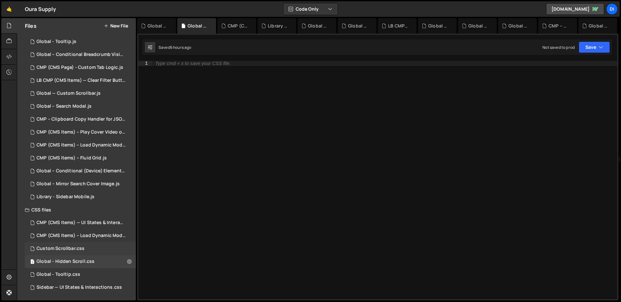
click at [78, 248] on div "Custom Scrollbar.css" at bounding box center [61, 249] width 48 height 6
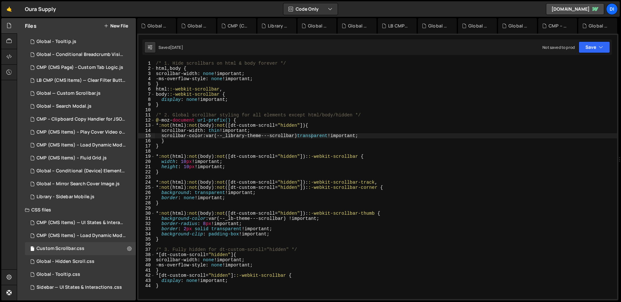
type textarea "body::-webkit-scrollbar {"
click at [194, 94] on div "/* 1. Hide scrollbars on html & body forever */ html , body { scrollbar-width :…" at bounding box center [386, 185] width 462 height 249
click at [80, 256] on div "1 Global - Hidden Scroll.css 0" at bounding box center [80, 261] width 111 height 13
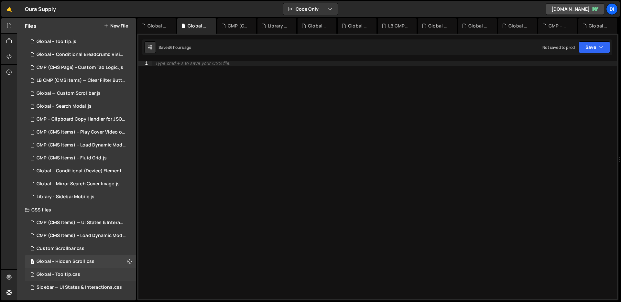
click at [89, 274] on div "1 Global - Tooltip.css 0" at bounding box center [80, 274] width 111 height 13
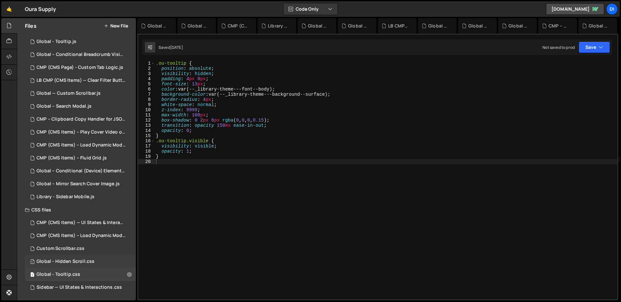
click at [89, 263] on div "Global - Hidden Scroll.css" at bounding box center [66, 262] width 58 height 6
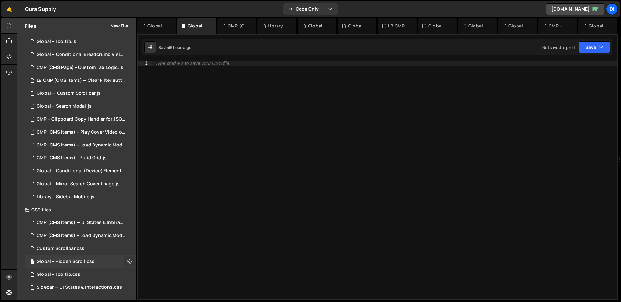
click at [128, 264] on icon at bounding box center [129, 262] width 5 height 6
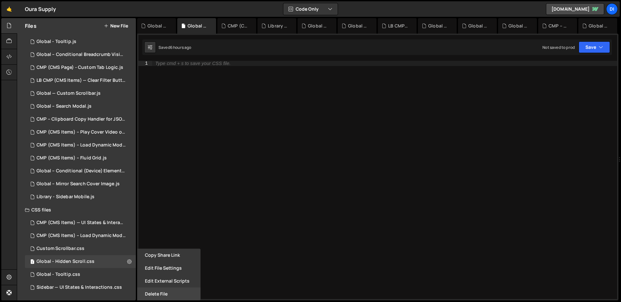
click at [168, 291] on button "Delete File" at bounding box center [168, 294] width 63 height 13
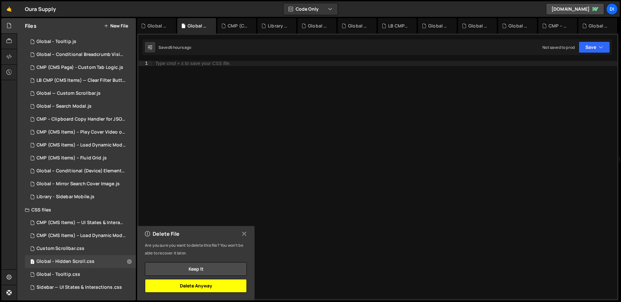
click at [192, 285] on button "Delete Anyway" at bounding box center [196, 286] width 102 height 14
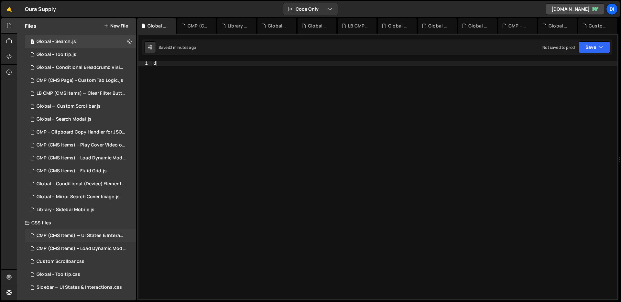
click at [90, 238] on div "CMP (CMS Items) — UI States & Interactions.css" at bounding box center [81, 236] width 89 height 6
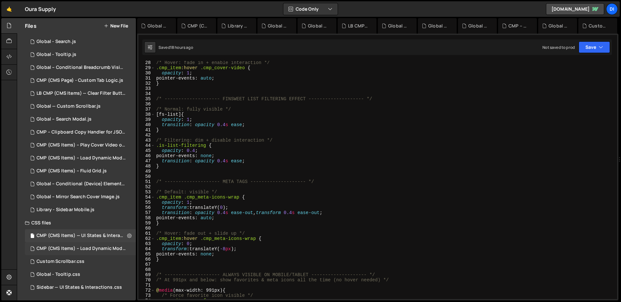
click at [87, 248] on div "CMP (CMS Items) – Load Dynamic Modal (AJAX).css" at bounding box center [81, 249] width 89 height 6
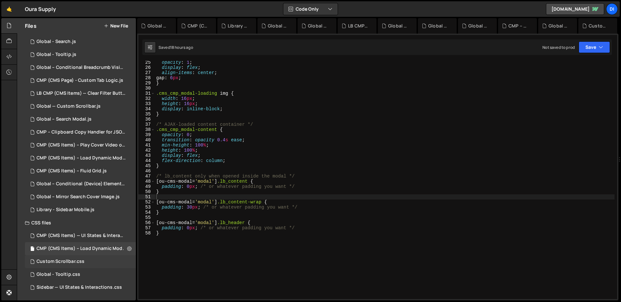
click at [81, 261] on div "Custom Scrollbar.css" at bounding box center [61, 262] width 48 height 6
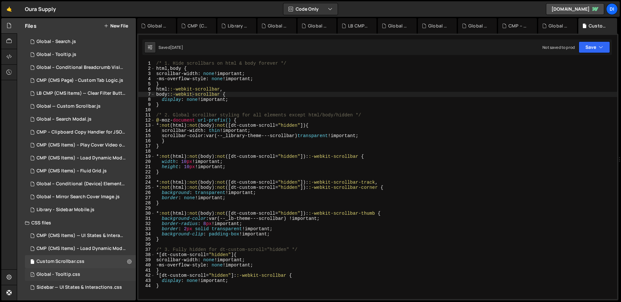
click at [77, 270] on div "1 Global - Tooltip.css 0" at bounding box center [80, 274] width 111 height 13
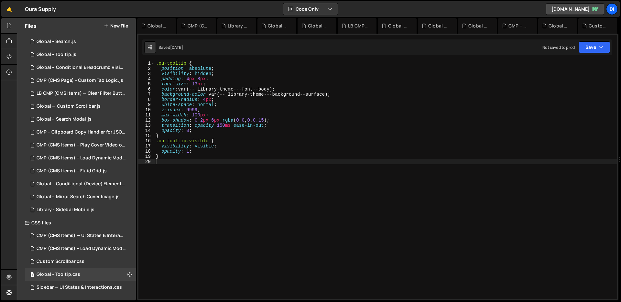
click at [122, 27] on button "New File" at bounding box center [116, 25] width 24 height 5
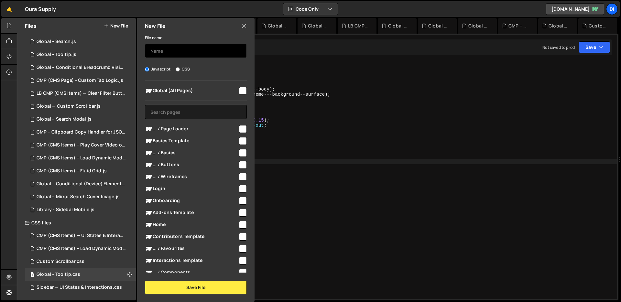
click at [212, 55] on input "text" at bounding box center [196, 51] width 102 height 14
type input "Global - Search"
click at [182, 66] on label "CSS" at bounding box center [183, 69] width 14 height 6
click at [180, 67] on input "CSS" at bounding box center [178, 69] width 4 height 4
radio input "true"
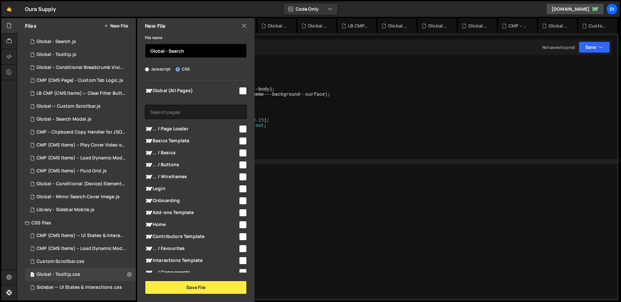
click at [197, 48] on input "Global - Search" at bounding box center [196, 51] width 102 height 14
type input "Global - Search Modal"
click at [240, 90] on input "checkbox" at bounding box center [243, 91] width 8 height 8
checkbox input "true"
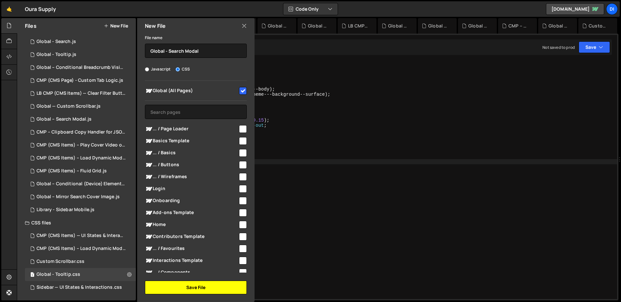
click at [194, 291] on button "Save File" at bounding box center [196, 288] width 102 height 14
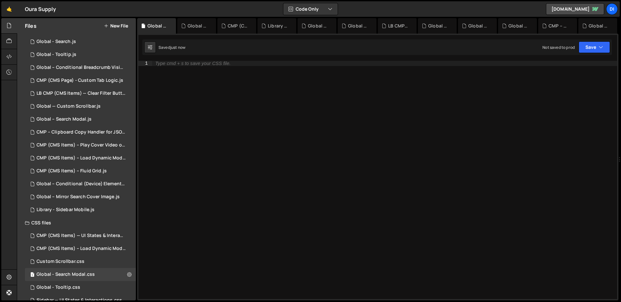
scroll to position [167, 0]
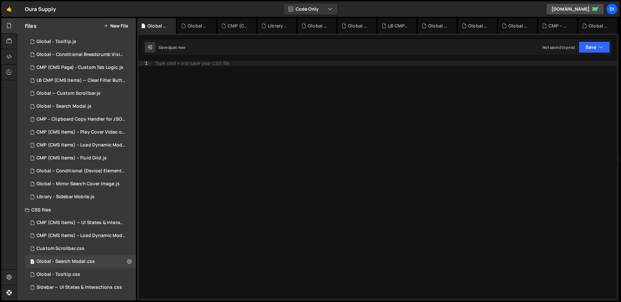
click at [278, 117] on div "Type cmd + s to save your CSS file." at bounding box center [384, 185] width 465 height 249
paste textarea "}"
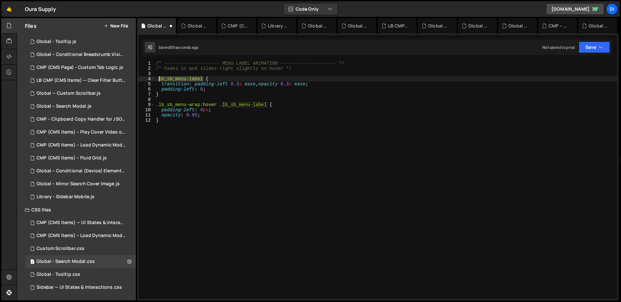
drag, startPoint x: 202, startPoint y: 77, endPoint x: 159, endPoint y: 77, distance: 43.0
click at [159, 77] on div "/* -------------------- MENU LABEL ANIMATION -------------------- */ /* Fades i…" at bounding box center [386, 185] width 463 height 249
drag, startPoint x: 199, startPoint y: 105, endPoint x: 159, endPoint y: 103, distance: 40.2
click at [159, 103] on div "/* -------------------- MENU LABEL ANIMATION -------------------- */ /* Fades i…" at bounding box center [386, 185] width 463 height 249
click at [200, 104] on div "/* -------------------- MENU LABEL ANIMATION -------------------- */ /* Fades i…" at bounding box center [386, 185] width 463 height 249
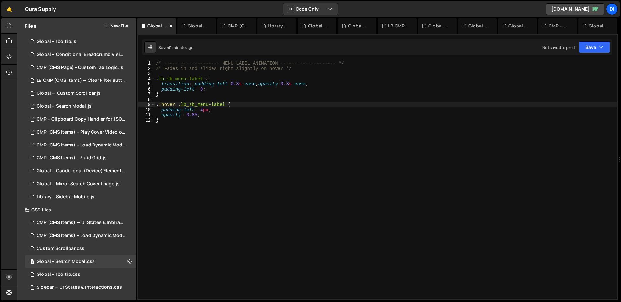
paste textarea "lb_search-item-link"
drag, startPoint x: 159, startPoint y: 79, endPoint x: 202, endPoint y: 76, distance: 43.4
click at [202, 76] on div "/* -------------------- MENU LABEL ANIMATION -------------------- */ /* Fades i…" at bounding box center [386, 185] width 463 height 249
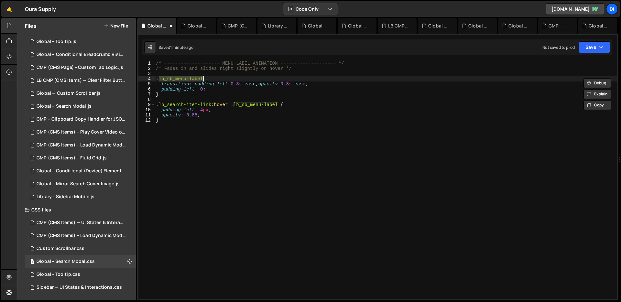
paste textarea "earch-item"
drag, startPoint x: 234, startPoint y: 103, endPoint x: 278, endPoint y: 102, distance: 43.7
click at [278, 102] on div "/* -------------------- MENU LABEL ANIMATION -------------------- */ /* Fades i…" at bounding box center [386, 185] width 463 height 249
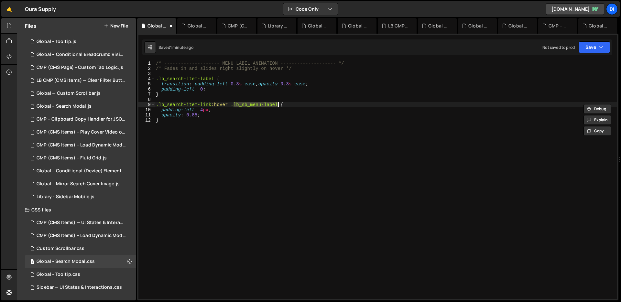
paste textarea "earch-item"
click at [291, 86] on div "/* -------------------- MENU LABEL ANIMATION -------------------- */ /* Fades i…" at bounding box center [386, 185] width 463 height 249
type textarea "transition: padding-left 0.3s ease, opacity 0.3s ease;"
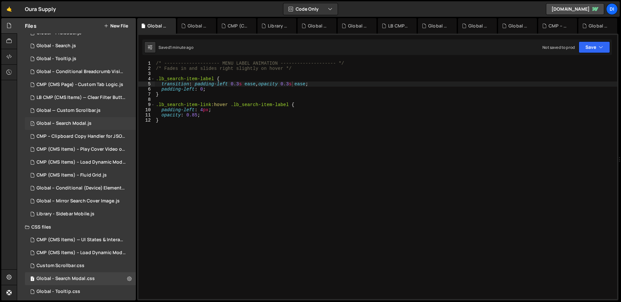
click at [95, 123] on div "1 Global – Search Modal.js 0" at bounding box center [80, 123] width 111 height 13
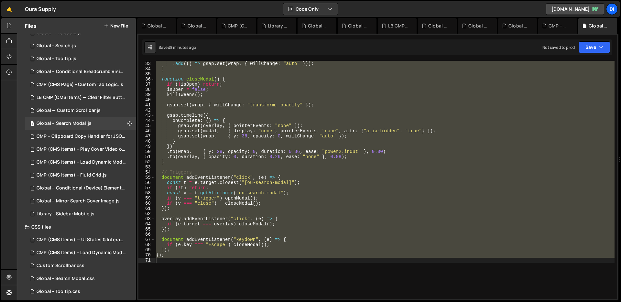
click at [298, 133] on div ". to ( overlay , { opacity : 1 , duration : 0.26 , ease : "none" } , 0.08 ) . a…" at bounding box center [385, 180] width 460 height 239
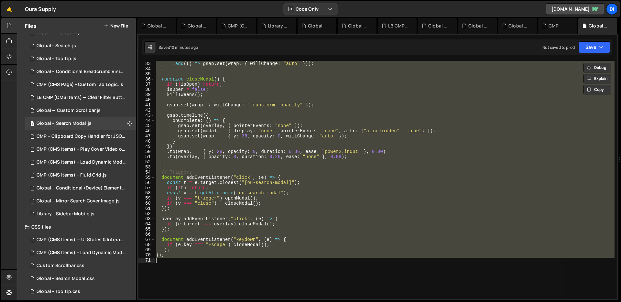
click at [293, 152] on div ". to ( overlay , { opacity : 1 , duration : 0.26 , ease : "none" } , 0.08 ) . a…" at bounding box center [385, 180] width 460 height 239
type textarea "});"
paste textarea
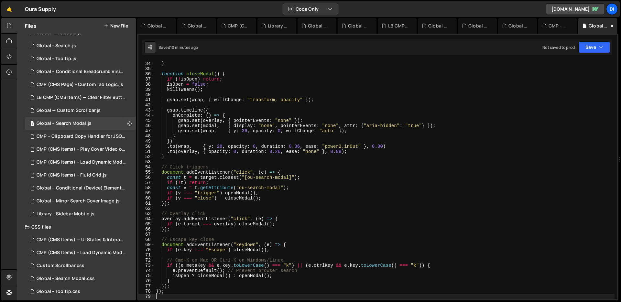
scroll to position [171, 0]
click at [269, 138] on div ". add (( ) => gsap . set ( wrap , { willChange : "auto" })) ; } function closeM…" at bounding box center [385, 180] width 460 height 249
type textarea "});"
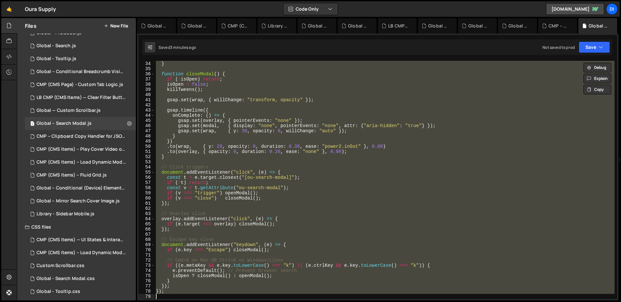
paste textarea
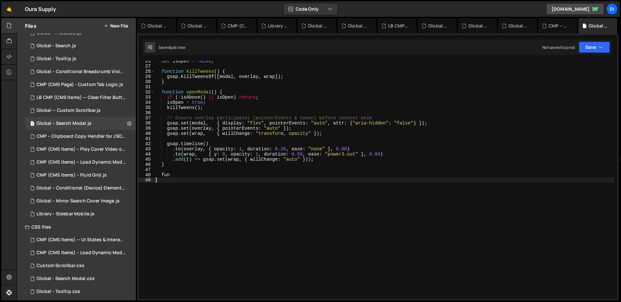
scroll to position [0, 0]
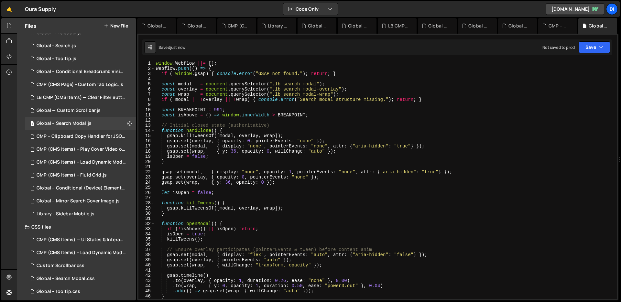
click at [284, 133] on div "window . Webflow ||= [ ] ; Webflow . push (( ) => { if ( ! window . gsap ) { co…" at bounding box center [385, 185] width 460 height 249
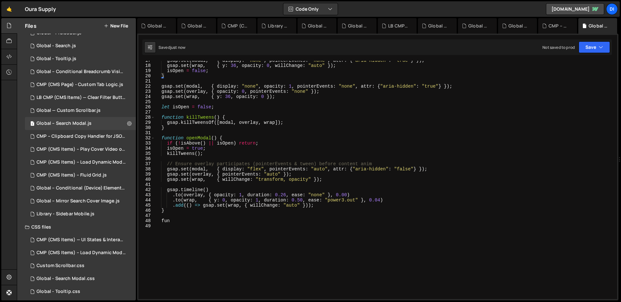
type textarea "fun"
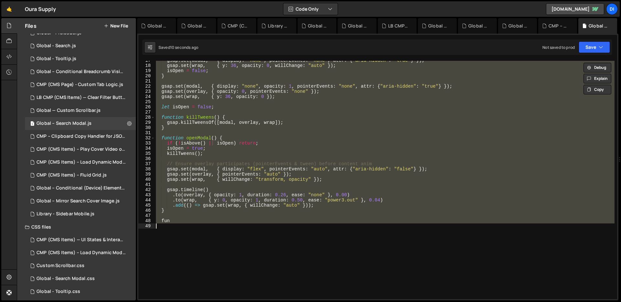
paste textarea
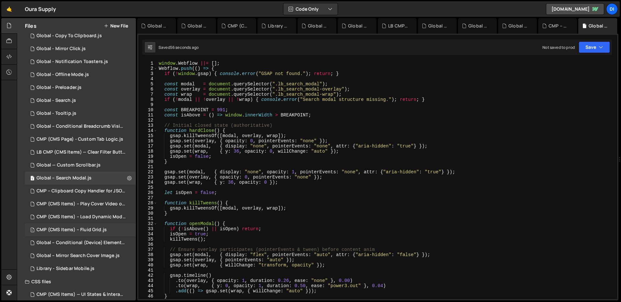
scroll to position [89, 0]
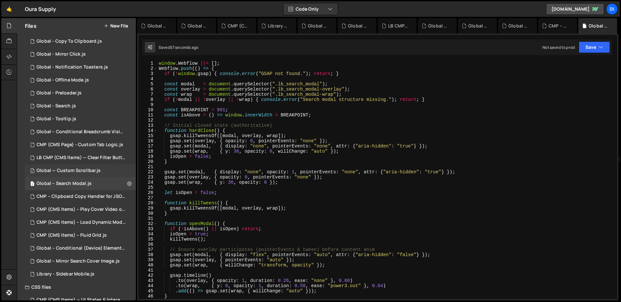
click at [84, 168] on div "Global — Custom Scrollbar.js" at bounding box center [69, 171] width 64 height 6
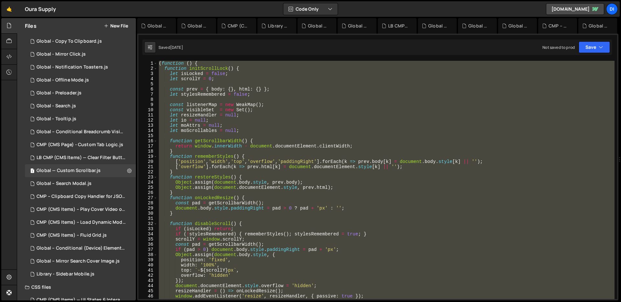
click at [296, 149] on div "( function ( ) { function initScrollLock ( ) { let isLocked = false ; let scrol…" at bounding box center [386, 180] width 457 height 239
type textarea "}"
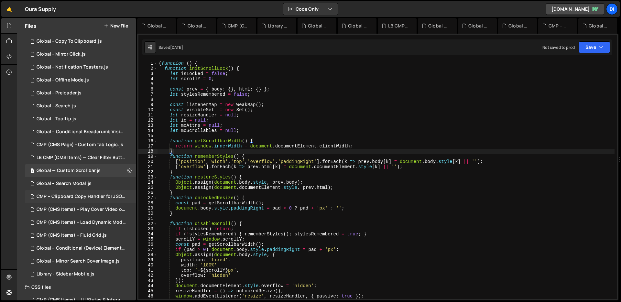
scroll to position [167, 0]
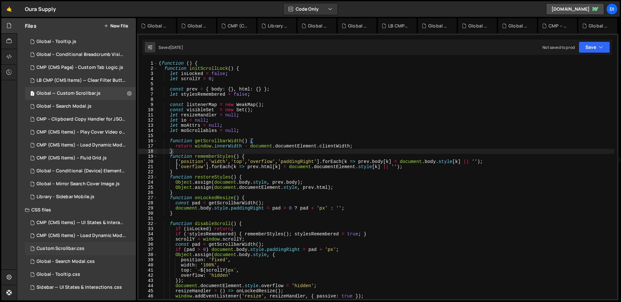
click at [80, 248] on div "Custom Scrollbar.css" at bounding box center [61, 249] width 48 height 6
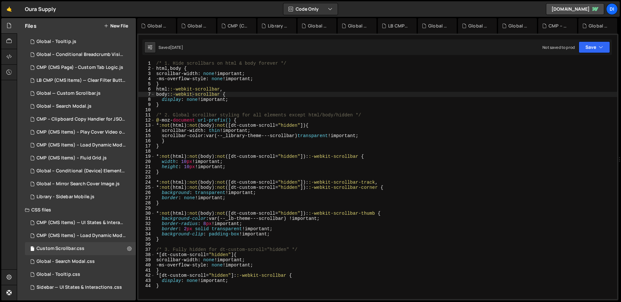
click at [126, 26] on button "New File" at bounding box center [116, 25] width 24 height 5
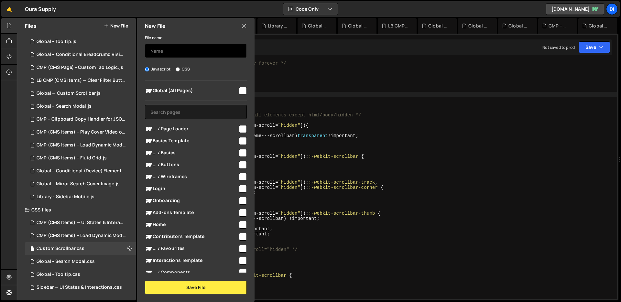
click at [172, 50] on input "text" at bounding box center [196, 51] width 102 height 14
type input "Global - Custom Scro"
click at [245, 27] on icon at bounding box center [244, 25] width 5 height 7
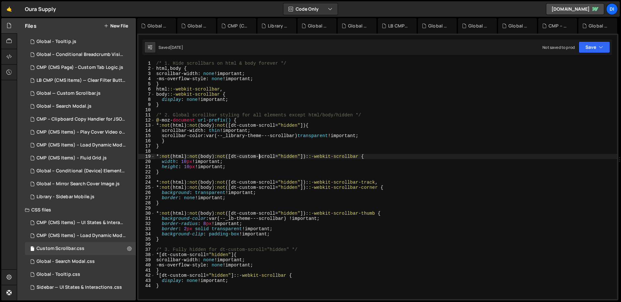
click at [260, 157] on div "/* 1. Hide scrollbars on html & body forever */ html , body { scrollbar-width :…" at bounding box center [386, 185] width 462 height 249
click at [300, 160] on div "/* 1. Hide scrollbars on html & body forever */ html , body { scrollbar-width :…" at bounding box center [386, 185] width 462 height 249
type textarea "width: 10px !important;"
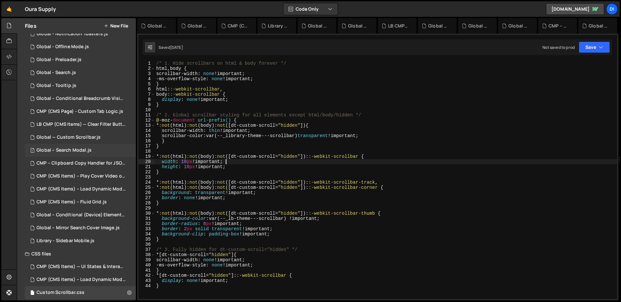
click at [86, 148] on div "Global – Search Modal.js" at bounding box center [64, 151] width 55 height 6
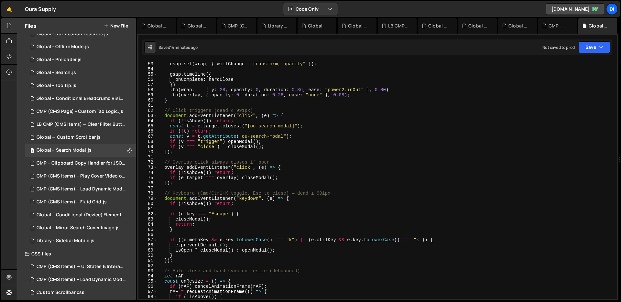
scroll to position [393, 0]
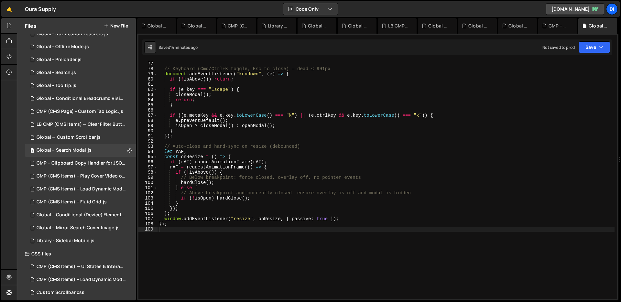
click at [302, 214] on div "}) ; // Keyboard (Cmd/Ctrl+K toggle, Esc to close) — dead ≤ 991px document . ad…" at bounding box center [386, 180] width 457 height 249
type textarea "});"
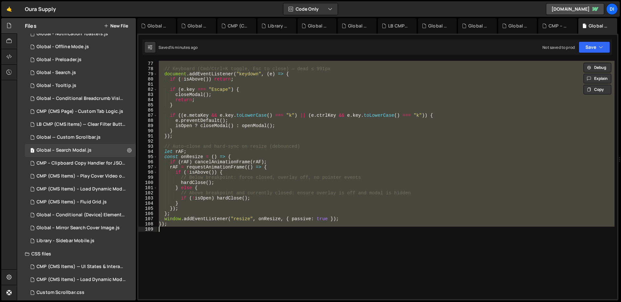
paste textarea
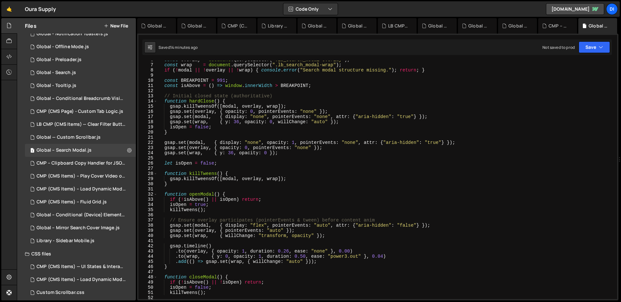
scroll to position [0, 0]
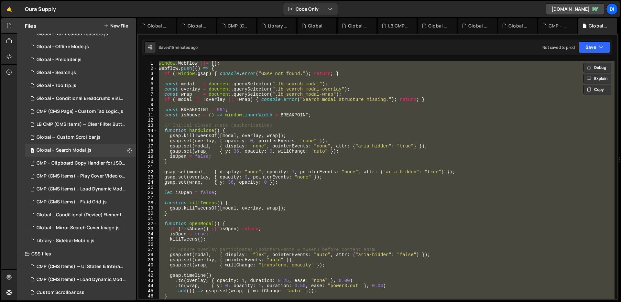
click at [264, 148] on div "window . Webflow ||= [ ] ; Webflow . push (( ) => { if ( ! window . gsap ) { co…" at bounding box center [386, 180] width 457 height 239
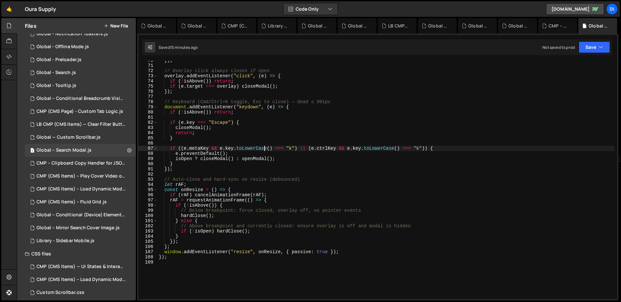
click at [264, 148] on div "}) ; // Overlay click always closes if open overlay . addEventListener ( "click…" at bounding box center [386, 182] width 457 height 249
type textarea "});"
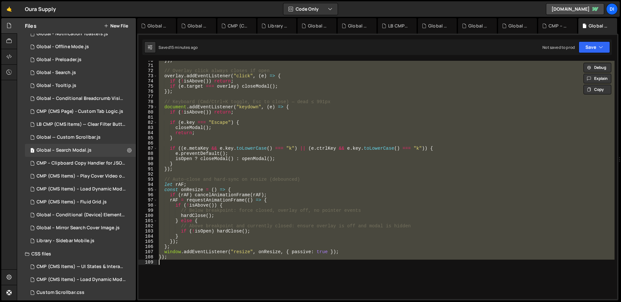
paste textarea
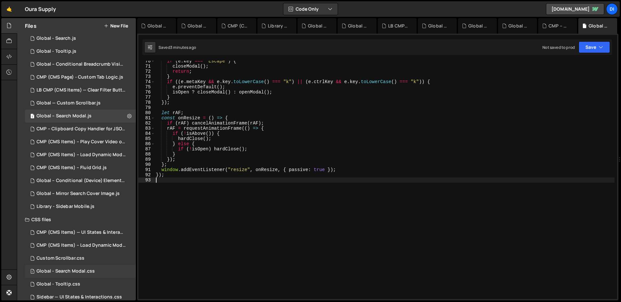
scroll to position [167, 0]
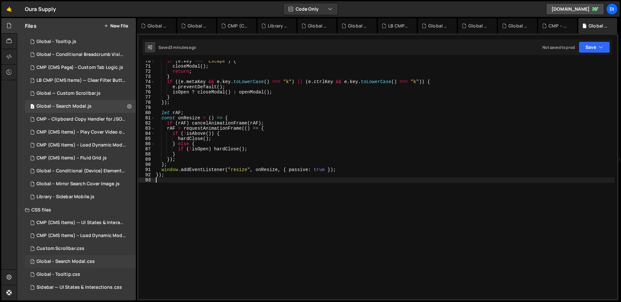
click at [91, 267] on div "1 Global - Search Modal.css 0" at bounding box center [80, 261] width 111 height 13
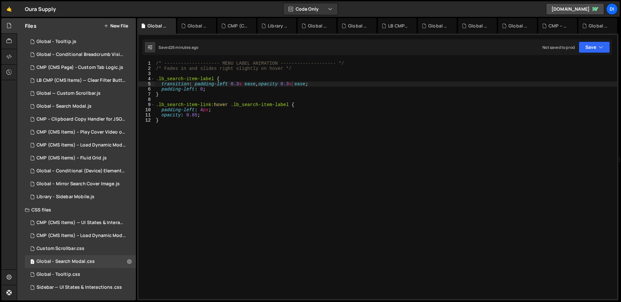
type textarea "}"
click at [200, 163] on div "/* -------------------- MENU LABEL ANIMATION -------------------- */ /* Fades i…" at bounding box center [386, 185] width 463 height 249
paste textarea "}"
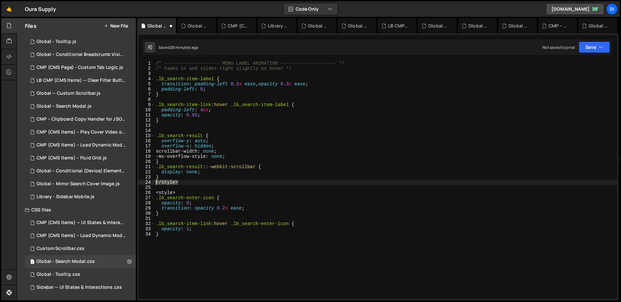
drag, startPoint x: 185, startPoint y: 180, endPoint x: 148, endPoint y: 184, distance: 36.7
click at [148, 184] on div "} 1 2 3 4 5 6 7 8 9 10 11 12 13 14 15 16 17 18 19 20 21 22 23 24 25 26 27 28 29…" at bounding box center [378, 180] width 479 height 239
type textarea "</style>"
drag, startPoint x: 184, startPoint y: 193, endPoint x: 153, endPoint y: 194, distance: 31.1
click at [153, 194] on div "1 2 3 4 5 6 7 8 9 10 11 12 13 14 15 16 17 18 19 20 21 22 23 24 25 26 27 28 29 3…" at bounding box center [378, 180] width 479 height 239
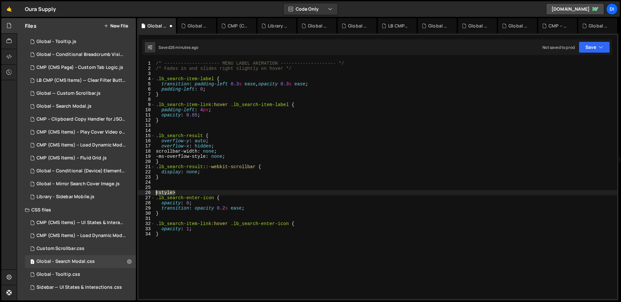
type textarea "<style>"
click at [206, 149] on div "/* -------------------- MENU LABEL ANIMATION -------------------- */ /* Fades i…" at bounding box center [386, 185] width 463 height 249
click at [238, 90] on div "/* -------------------- MENU LABEL ANIMATION -------------------- */ /* Fades i…" at bounding box center [386, 185] width 463 height 249
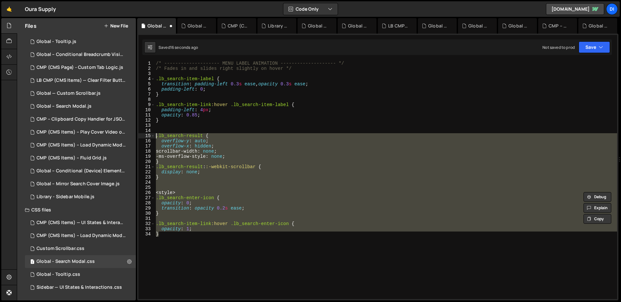
drag, startPoint x: 171, startPoint y: 235, endPoint x: 148, endPoint y: 136, distance: 102.3
click at [148, 136] on div "<style> 1 2 3 4 5 6 7 8 9 10 11 12 13 14 15 16 17 18 19 20 21 22 23 24 25 26 27…" at bounding box center [378, 180] width 479 height 239
type textarea ".lb_search-result { overflow-y: auto;"
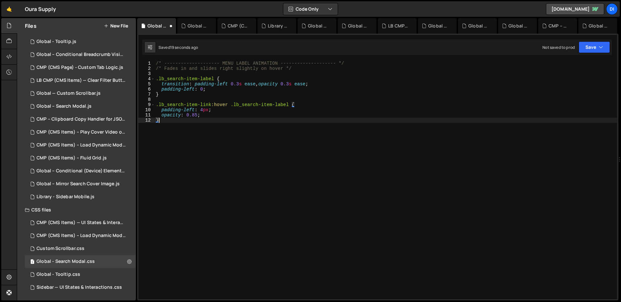
click at [173, 121] on div "/* -------------------- MENU LABEL ANIMATION -------------------- */ /* Fades i…" at bounding box center [386, 185] width 463 height 249
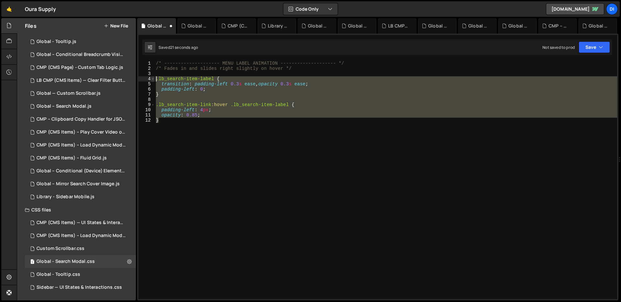
drag, startPoint x: 173, startPoint y: 123, endPoint x: 153, endPoint y: 80, distance: 46.6
click at [153, 80] on div "} 1 2 3 4 5 6 7 8 9 10 11 12 /* -------------------- MENU LABEL ANIMATION -----…" at bounding box center [378, 180] width 479 height 239
type textarea ".lb_search-item-label { transition: padding-left 0.3s ease, opacity 0.3s ease;"
click at [128, 262] on icon at bounding box center [129, 262] width 5 height 6
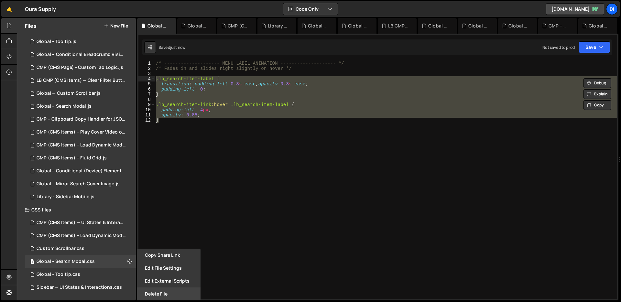
click at [154, 294] on button "Delete File" at bounding box center [168, 294] width 63 height 13
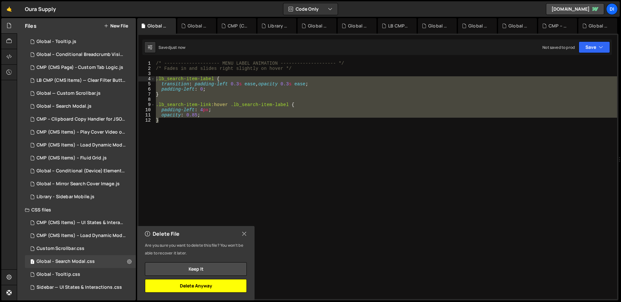
click at [223, 291] on button "Delete Anyway" at bounding box center [196, 286] width 102 height 14
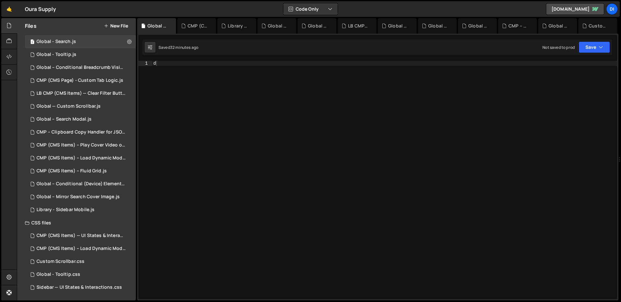
scroll to position [154, 0]
click at [125, 27] on button "New File" at bounding box center [116, 25] width 24 height 5
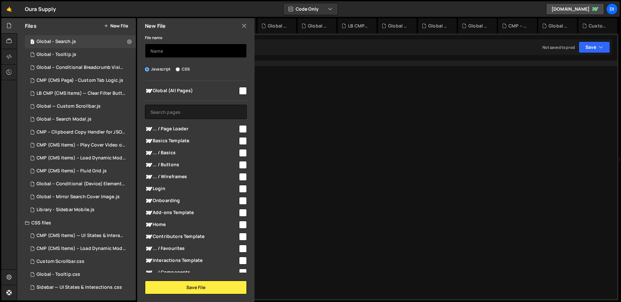
click at [187, 52] on input "text" at bounding box center [196, 51] width 102 height 14
type input "Test"
click at [243, 92] on input "checkbox" at bounding box center [243, 91] width 8 height 8
checkbox input "true"
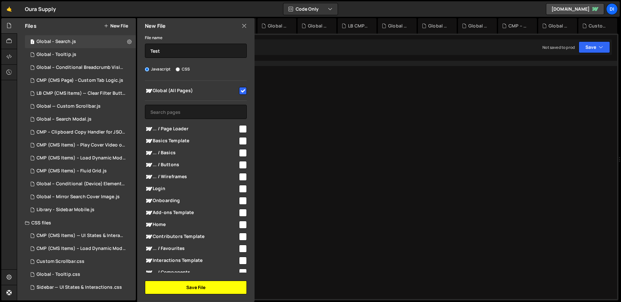
click at [187, 289] on button "Save File" at bounding box center [196, 288] width 102 height 14
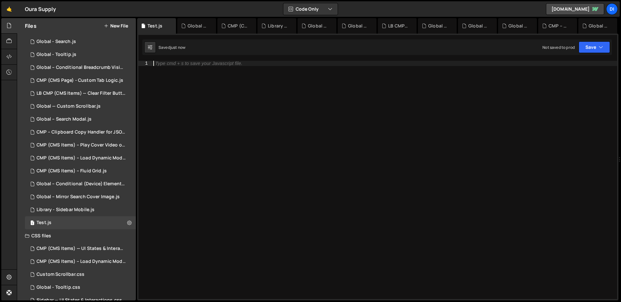
click at [229, 134] on div "Type cmd + s to save your Javascript file." at bounding box center [384, 185] width 465 height 249
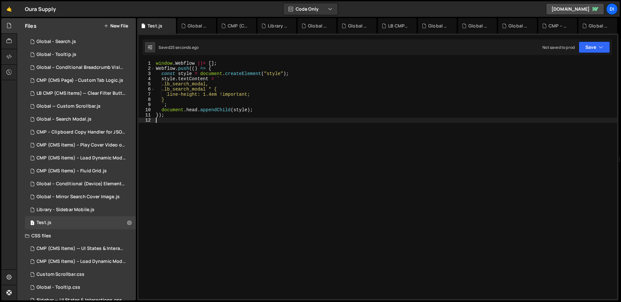
click at [241, 75] on div "window . Webflow ||= [ ] ; Webflow . push (( ) => { const style = document . cr…" at bounding box center [386, 185] width 463 height 249
type textarea "});"
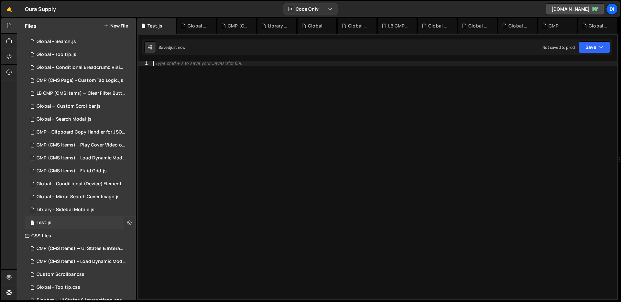
click at [127, 223] on icon at bounding box center [129, 223] width 5 height 6
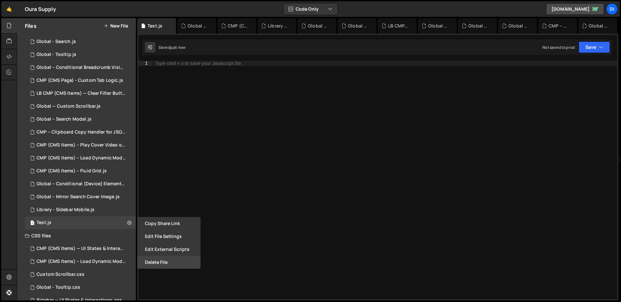
click at [157, 258] on button "Delete File" at bounding box center [168, 262] width 63 height 13
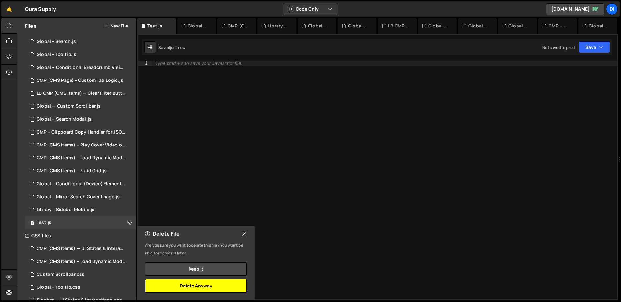
click at [193, 292] on button "Delete Anyway" at bounding box center [196, 286] width 102 height 14
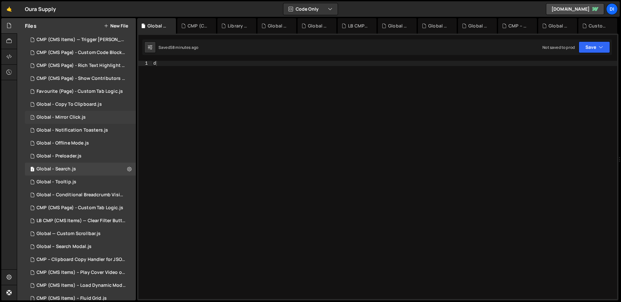
scroll to position [0, 0]
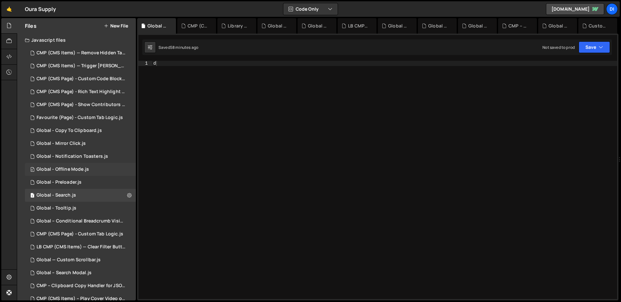
click at [68, 169] on div "Global - Offline Mode.js" at bounding box center [63, 170] width 52 height 6
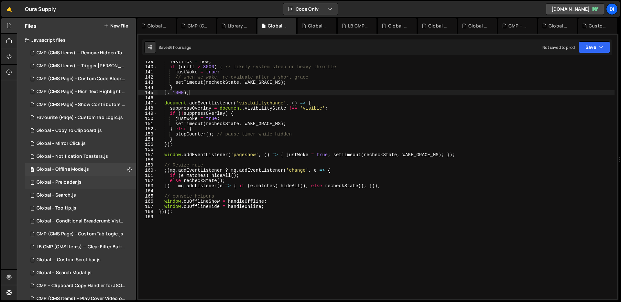
click at [84, 183] on div "1 Global - Preloader.js 0" at bounding box center [80, 182] width 111 height 13
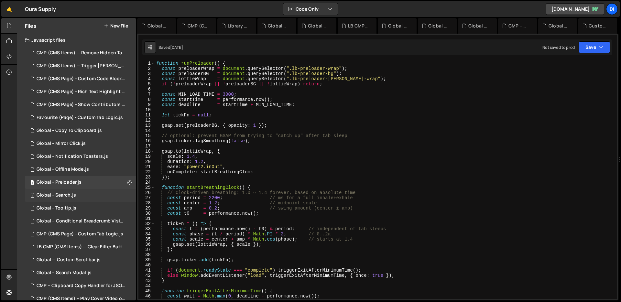
click at [75, 197] on div "Global - Search.js" at bounding box center [56, 196] width 39 height 6
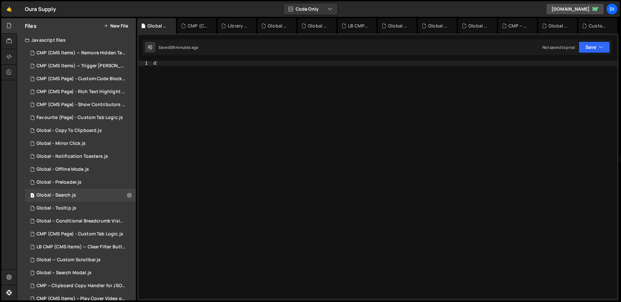
click at [258, 144] on div "d" at bounding box center [384, 185] width 465 height 249
click at [258, 144] on div "Type cmd + s to save your Javascript file." at bounding box center [384, 185] width 465 height 249
click at [101, 180] on div "1 Global - Preloader.js 0" at bounding box center [80, 182] width 111 height 13
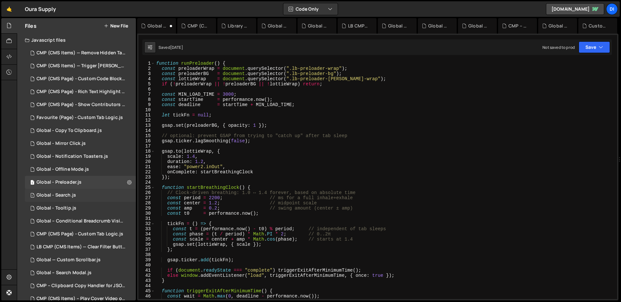
click at [77, 197] on div "1 Global - Search.js 0" at bounding box center [80, 195] width 111 height 13
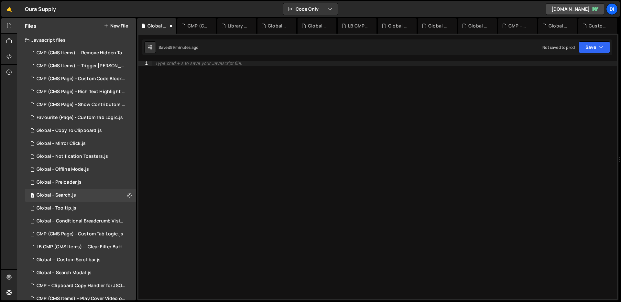
click at [223, 89] on div "Type cmd + s to save your Javascript file." at bounding box center [384, 185] width 465 height 249
click at [273, 137] on div "Type cmd + s to save your Javascript file." at bounding box center [384, 185] width 465 height 249
click at [91, 187] on div "1 Global - Preloader.js 0" at bounding box center [80, 182] width 111 height 13
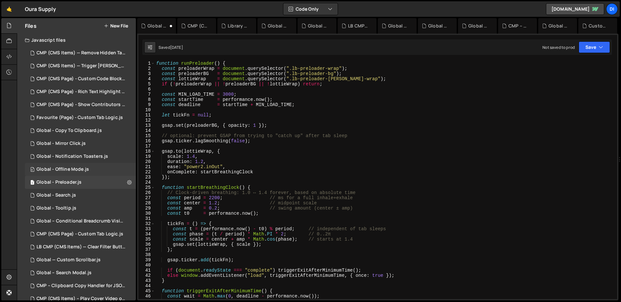
click at [90, 173] on div "0 Global - Offline Mode.js 0" at bounding box center [80, 169] width 111 height 13
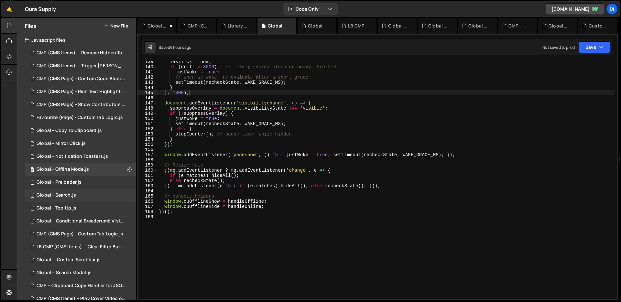
click at [82, 190] on div "1 Global - Search.js 0" at bounding box center [80, 195] width 111 height 13
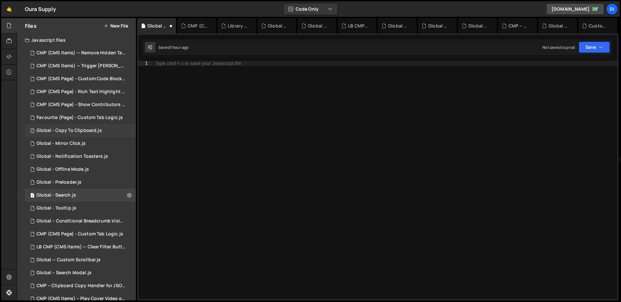
click at [83, 136] on div "1 Global - Copy To Clipboard.js 0" at bounding box center [80, 130] width 111 height 13
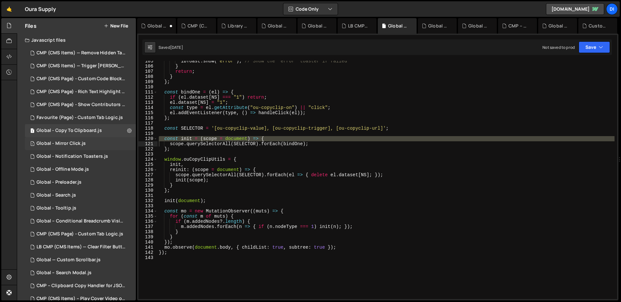
click at [84, 144] on div "Global - Mirror Click.js" at bounding box center [61, 144] width 49 height 6
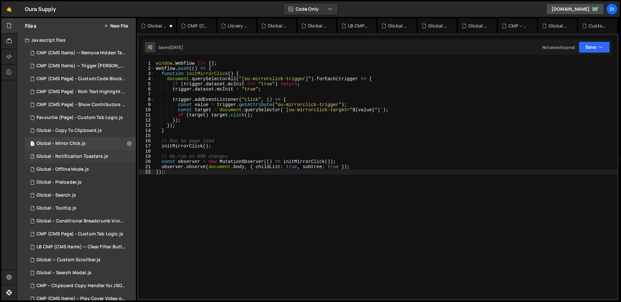
click at [83, 155] on div "Global - Notification Toasters.js" at bounding box center [73, 157] width 72 height 6
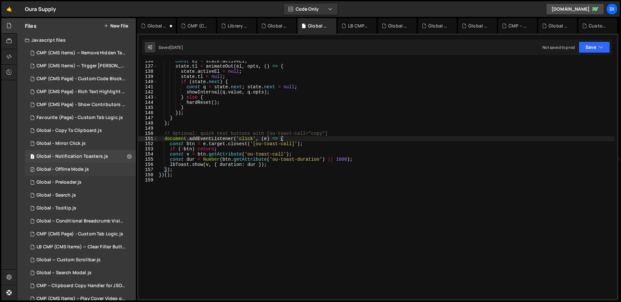
click at [78, 169] on div "Global - Offline Mode.js" at bounding box center [63, 170] width 52 height 6
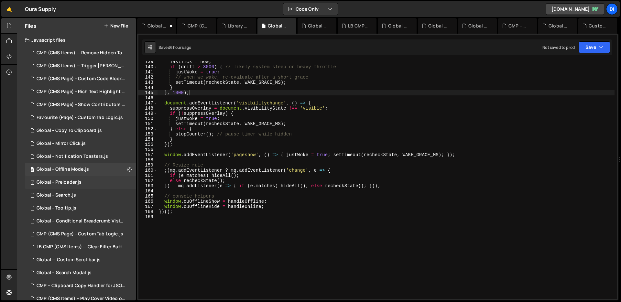
click at [76, 180] on div "Global - Preloader.js" at bounding box center [59, 183] width 45 height 6
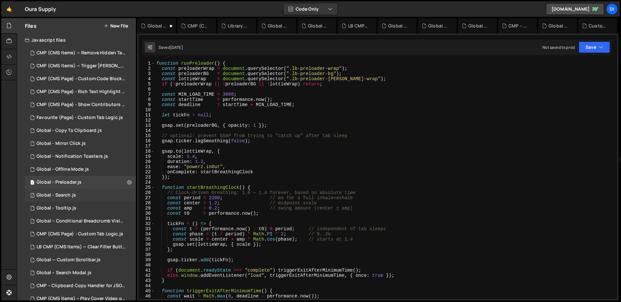
click at [69, 198] on div "1 Global - Search.js 0" at bounding box center [80, 195] width 111 height 13
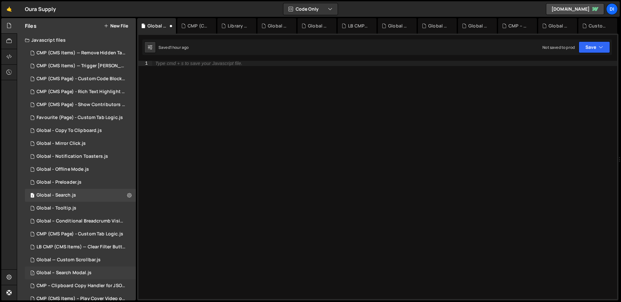
click at [85, 270] on div "Global – Search Modal.js" at bounding box center [64, 273] width 55 height 6
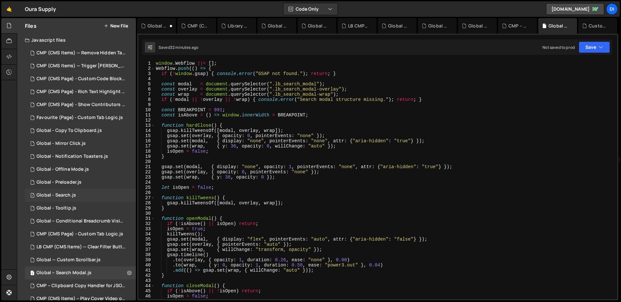
click at [59, 195] on div "Global - Search.js" at bounding box center [56, 196] width 39 height 6
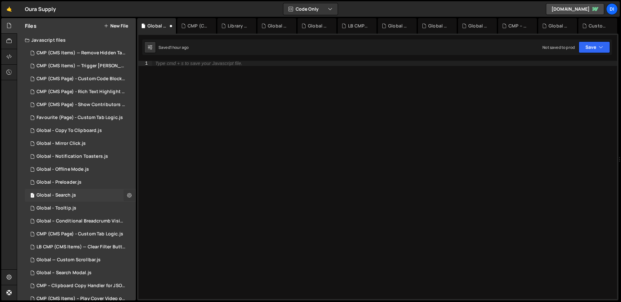
click at [128, 197] on icon at bounding box center [129, 195] width 5 height 6
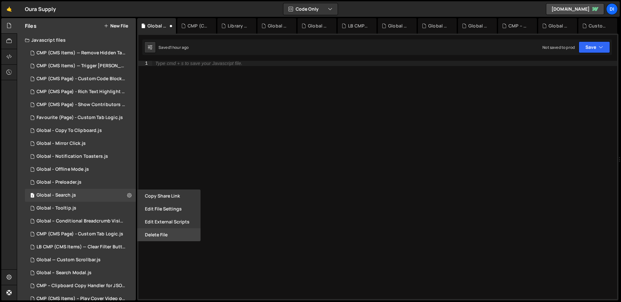
click at [164, 231] on button "Delete File" at bounding box center [168, 234] width 63 height 13
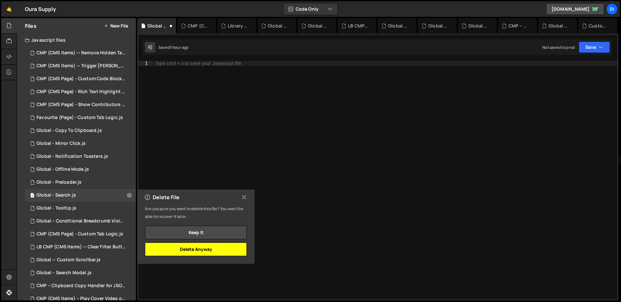
click at [193, 248] on button "Delete Anyway" at bounding box center [196, 250] width 102 height 14
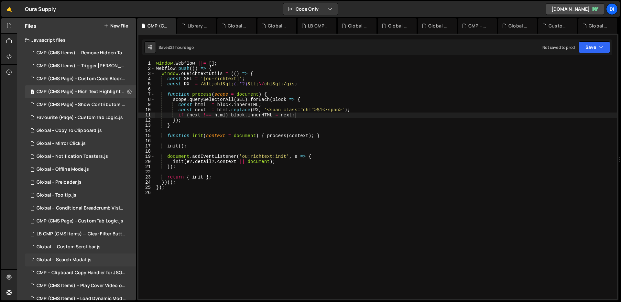
click at [82, 261] on div "Global – Search Modal.js" at bounding box center [64, 260] width 55 height 6
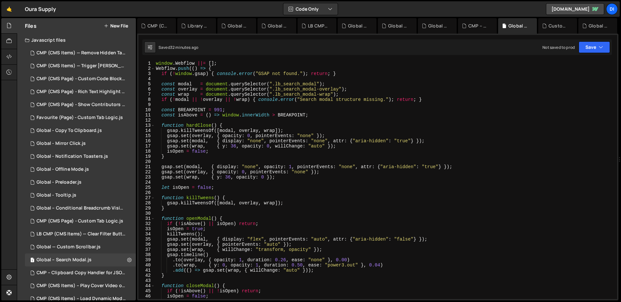
click at [270, 160] on div "window . Webflow ||= [ ] ; Webflow . push (( ) => { if ( ! window . gsap ) { co…" at bounding box center [385, 185] width 460 height 249
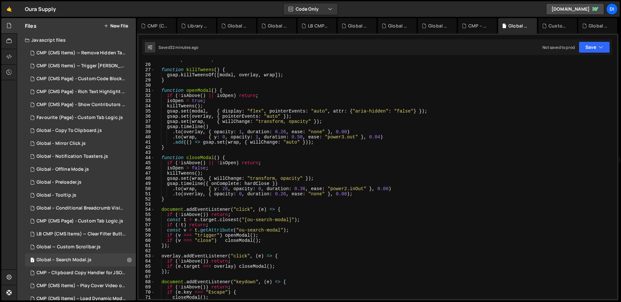
scroll to position [360, 0]
